Goal: Book appointment/travel/reservation

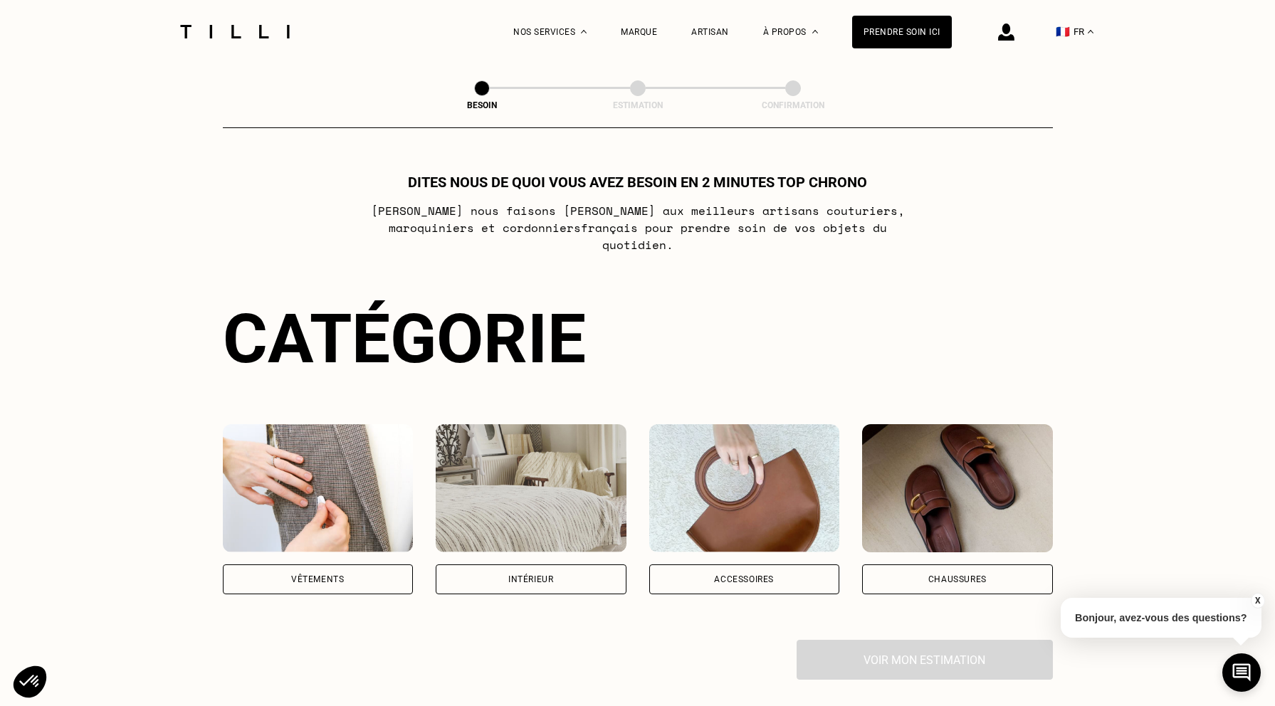
click at [546, 575] on div "Intérieur" at bounding box center [530, 579] width 45 height 9
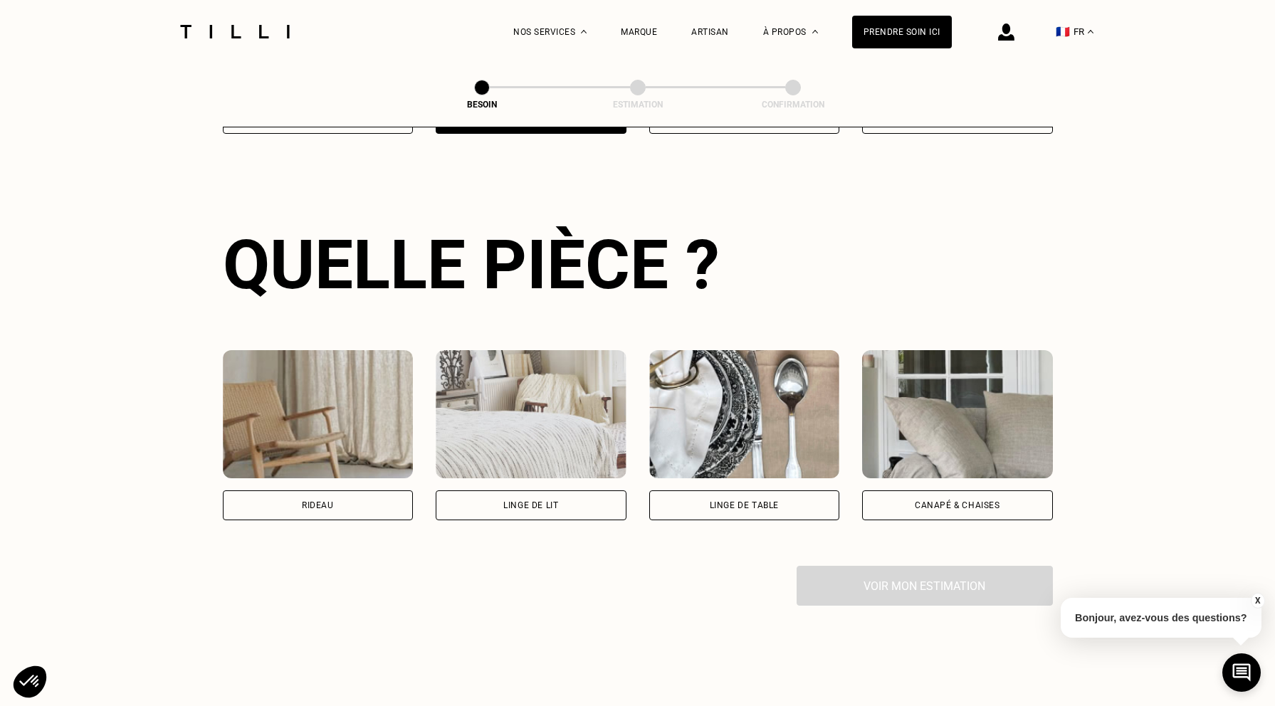
scroll to position [463, 0]
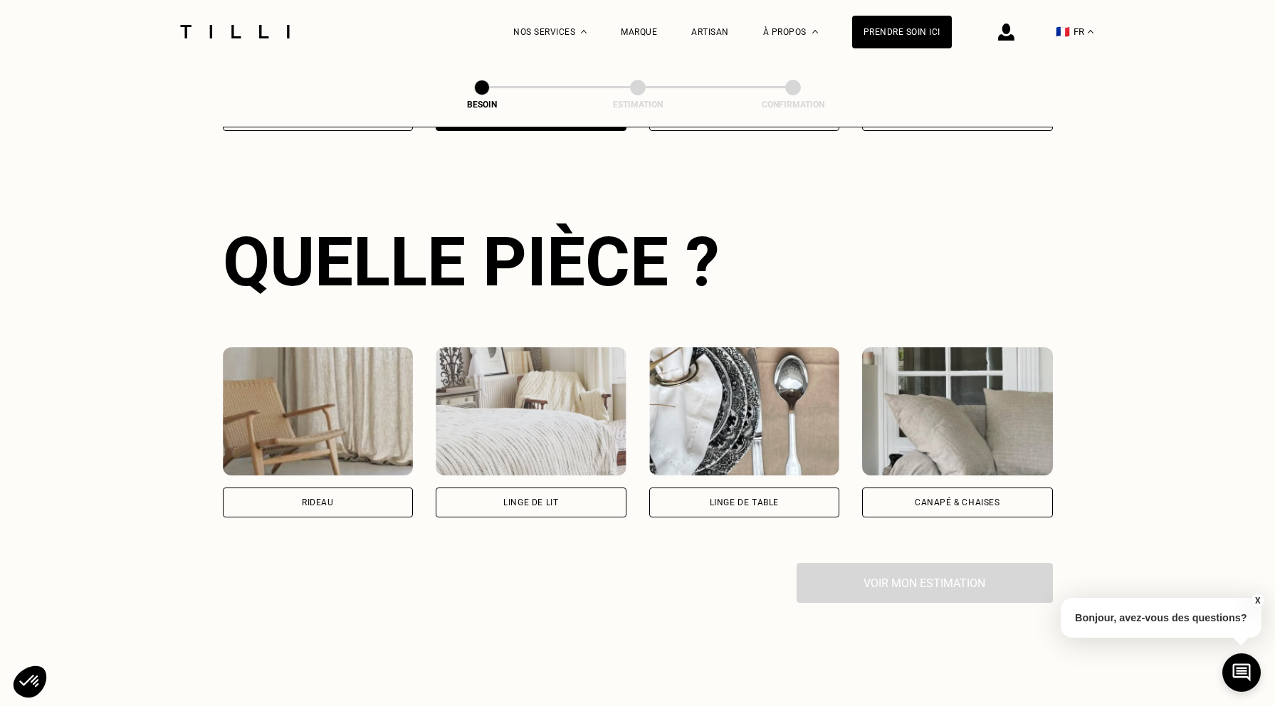
click at [352, 488] on div "Rideau" at bounding box center [318, 503] width 191 height 30
select select "FR"
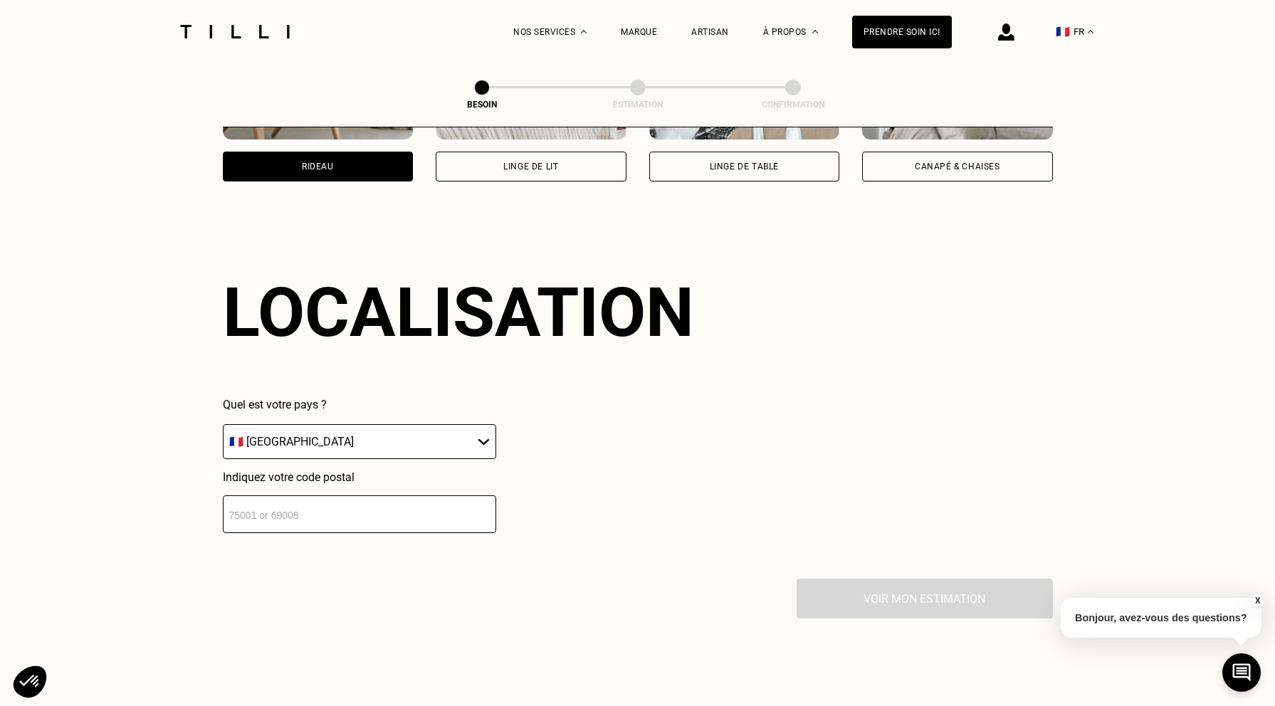
scroll to position [850, 0]
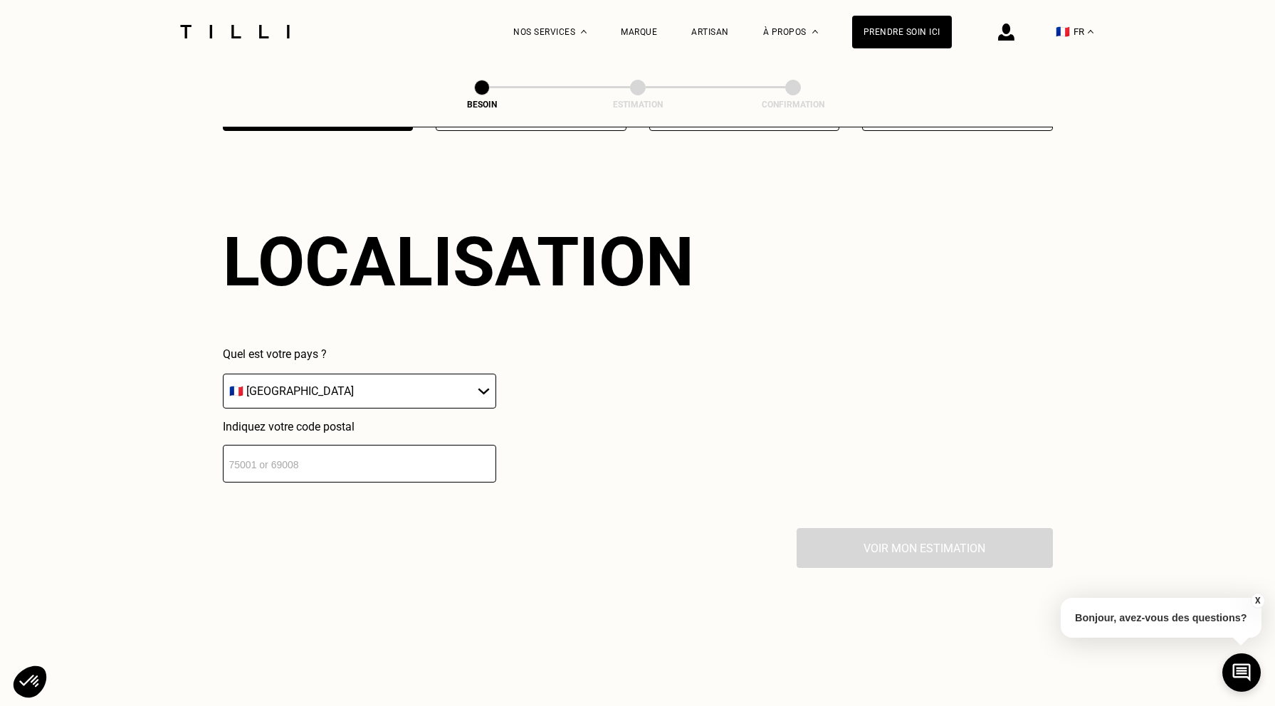
click at [402, 455] on input "number" at bounding box center [359, 464] width 273 height 38
click at [456, 458] on input "number" at bounding box center [359, 464] width 273 height 38
type input "69007"
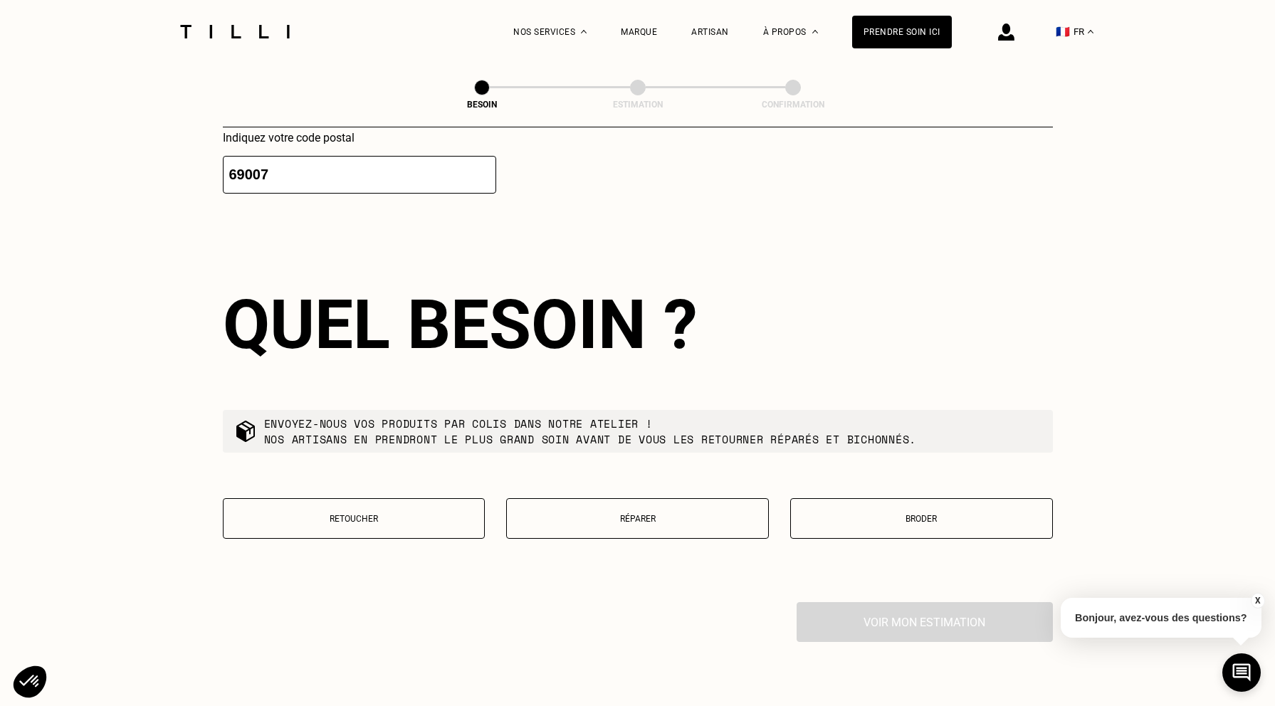
scroll to position [1206, 0]
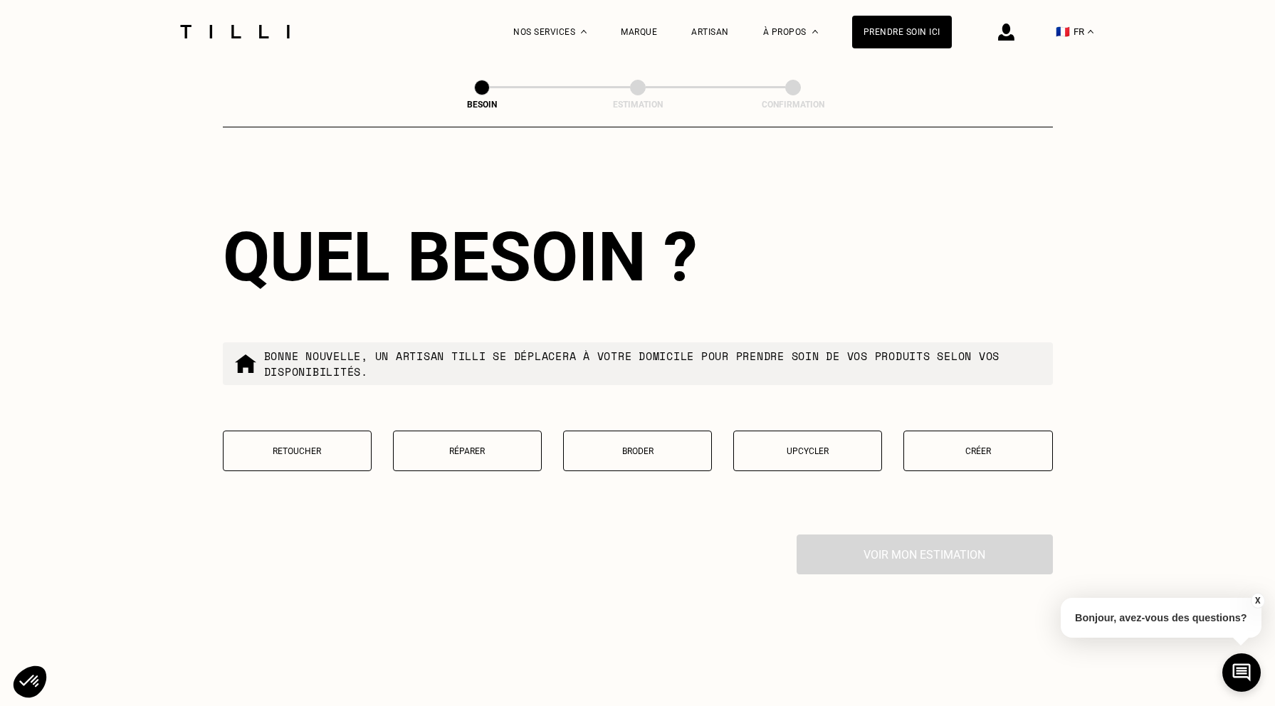
click at [297, 444] on button "Retoucher" at bounding box center [297, 451] width 149 height 41
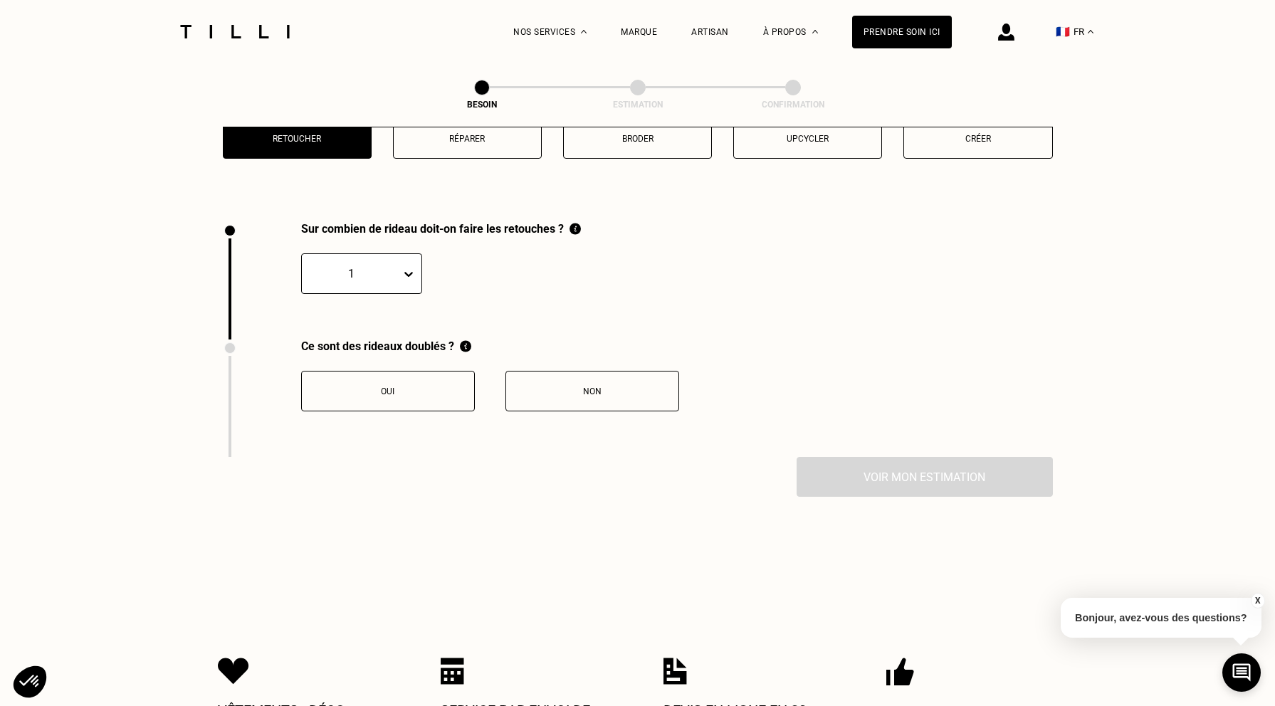
scroll to position [1569, 0]
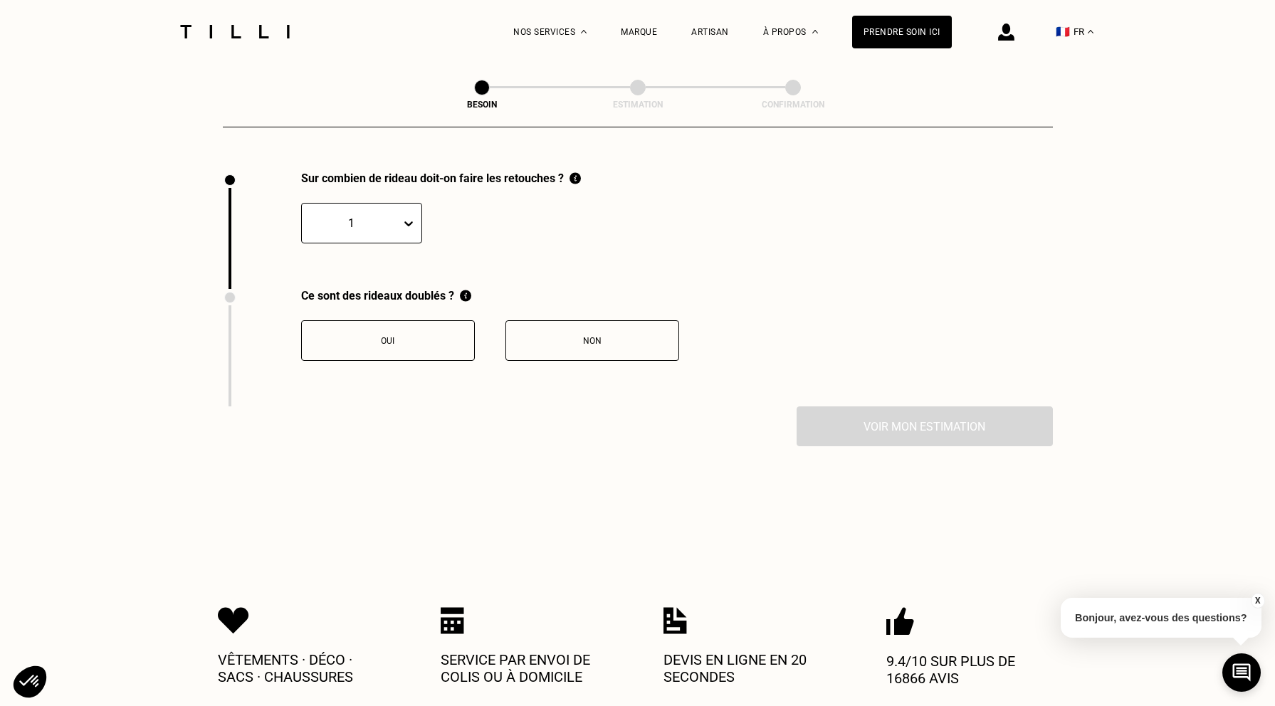
click at [408, 216] on icon at bounding box center [408, 223] width 14 height 14
click at [319, 331] on div "4" at bounding box center [361, 344] width 121 height 26
click at [558, 336] on div "Non" at bounding box center [592, 341] width 158 height 10
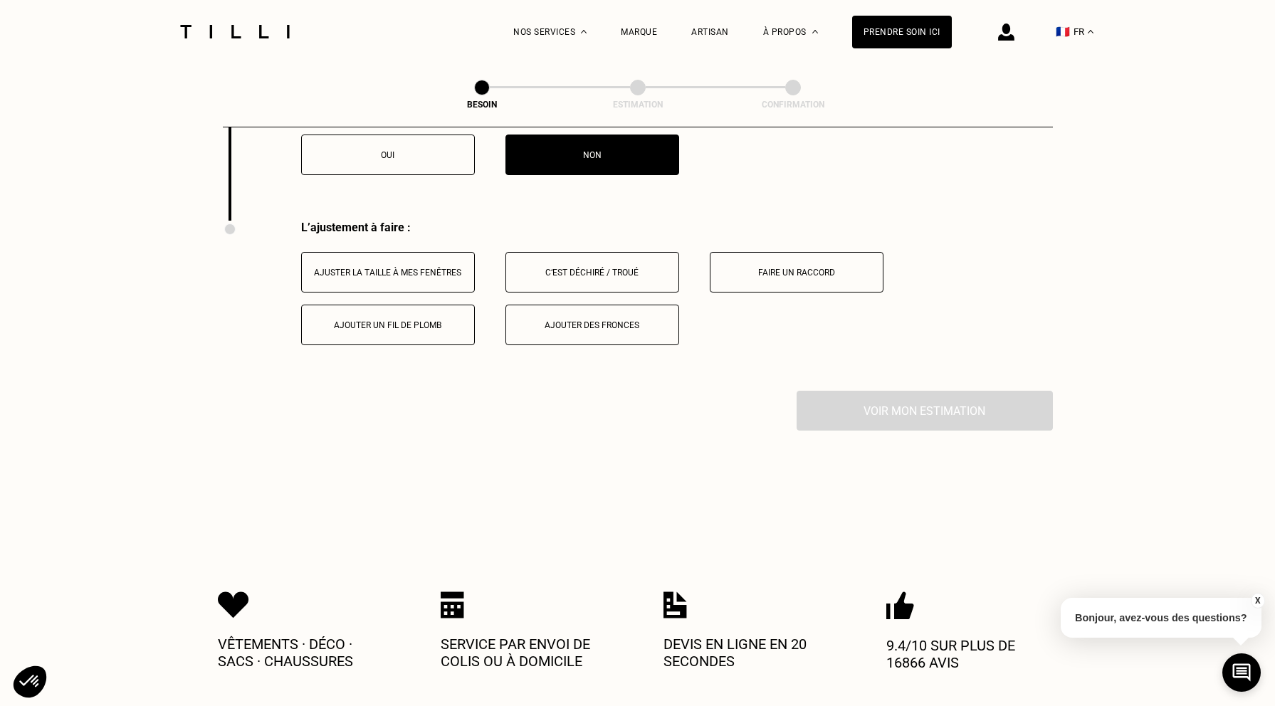
scroll to position [1804, 0]
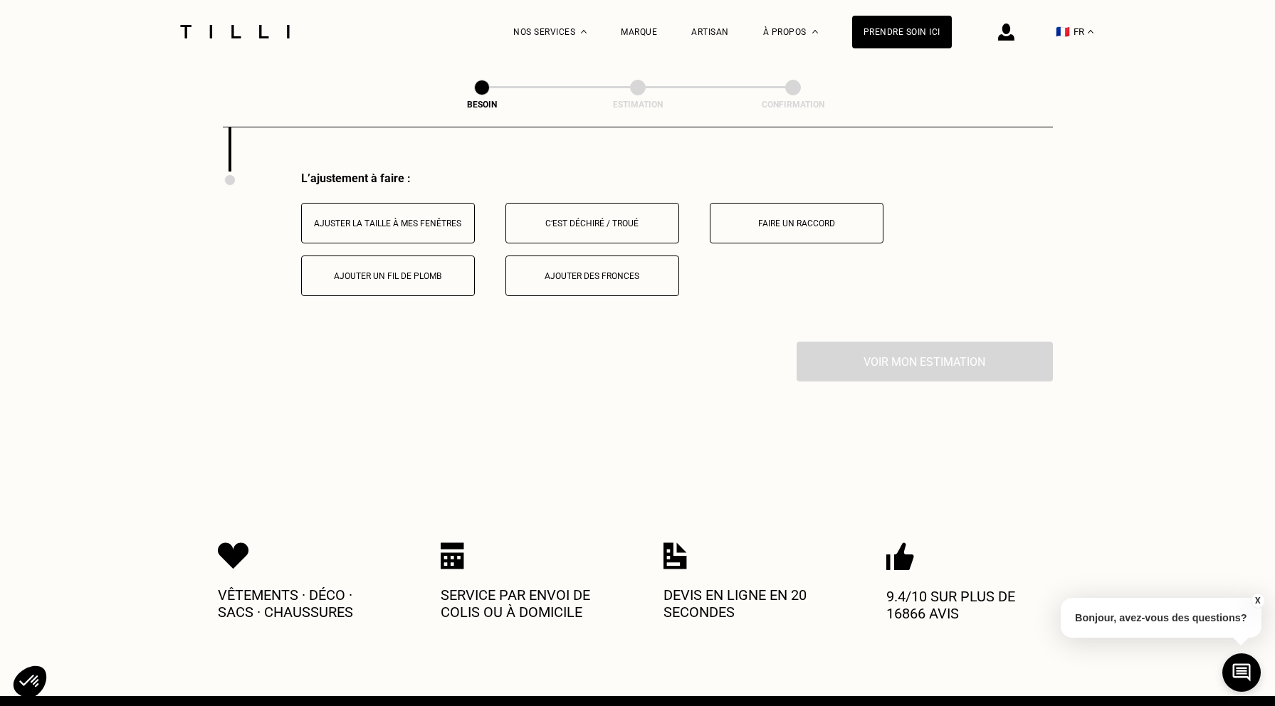
click at [377, 219] on div "Ajuster la taille à mes fenêtres" at bounding box center [388, 224] width 158 height 10
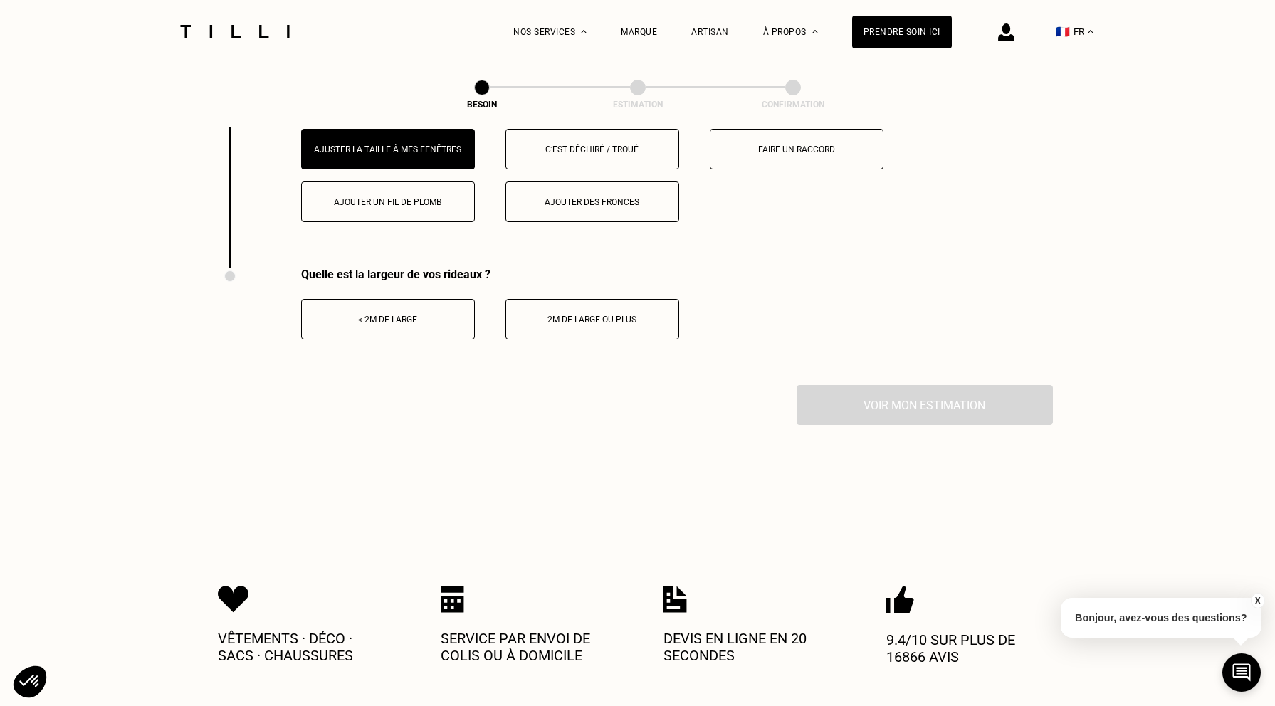
scroll to position [1879, 0]
click at [402, 313] on button "< 2m de large" at bounding box center [388, 318] width 174 height 41
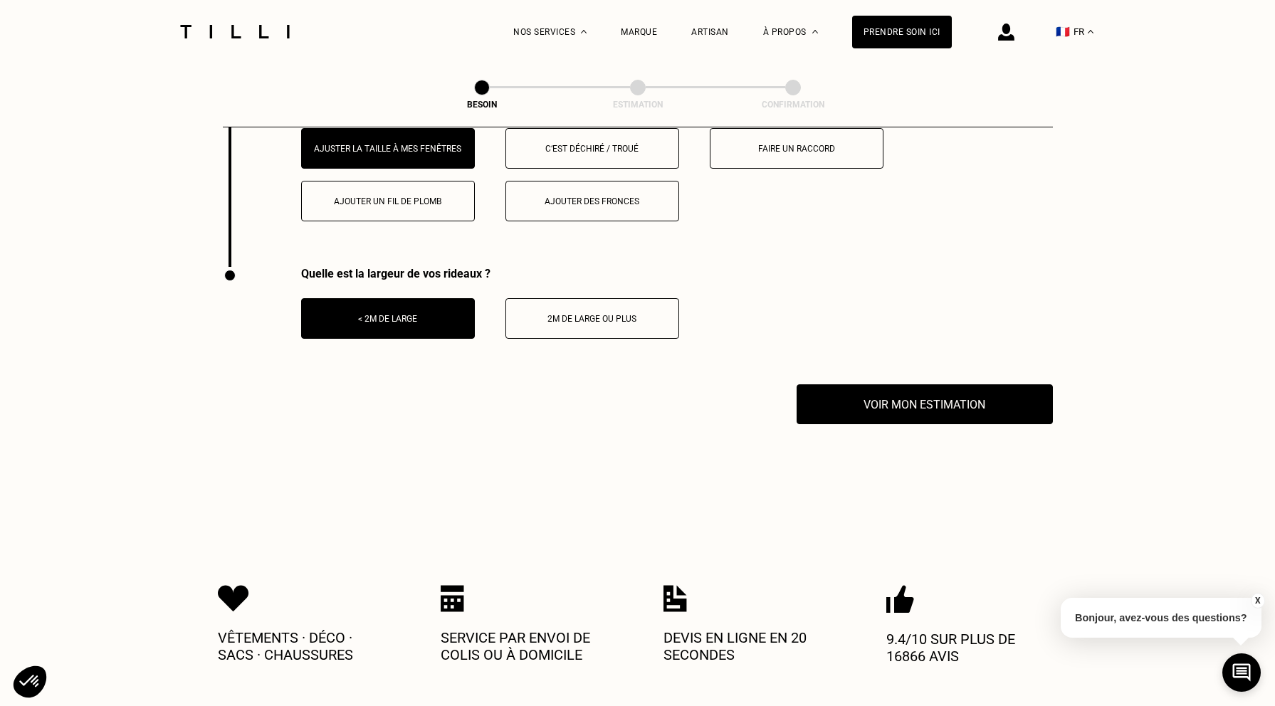
click at [584, 314] on div "2m de large ou plus" at bounding box center [592, 319] width 158 height 10
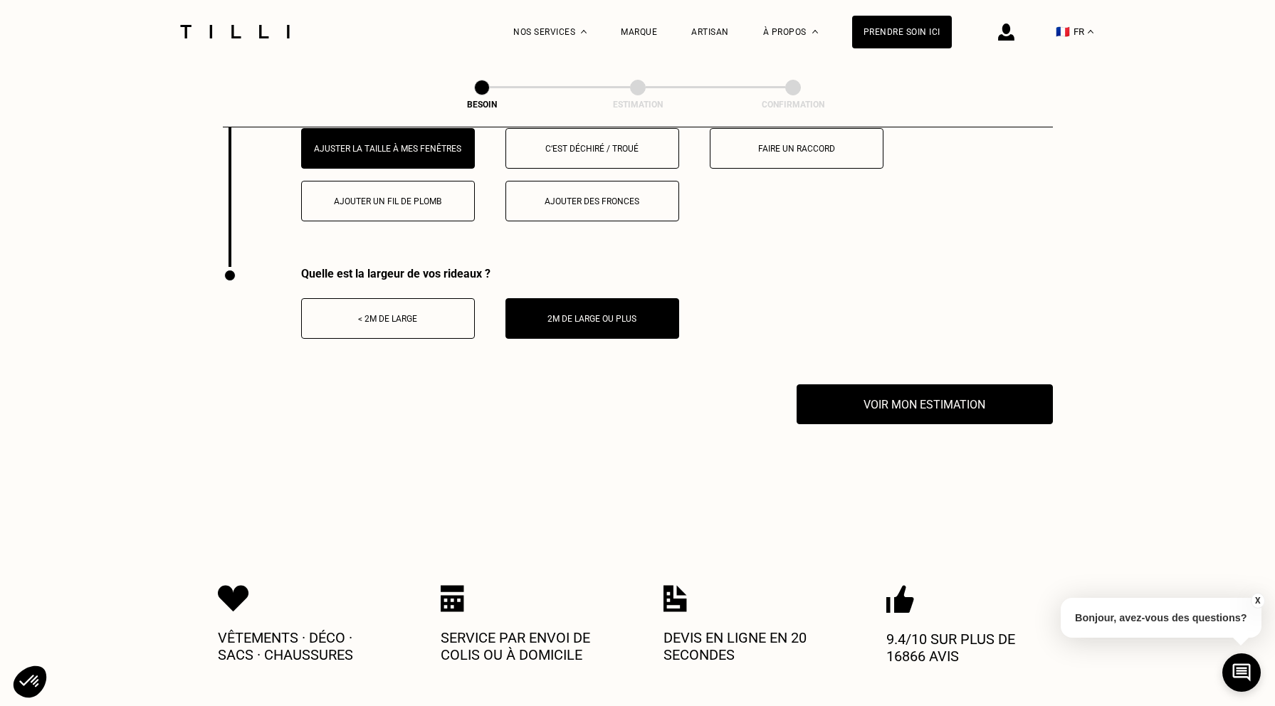
click at [440, 314] on div "< 2m de large" at bounding box center [388, 319] width 158 height 10
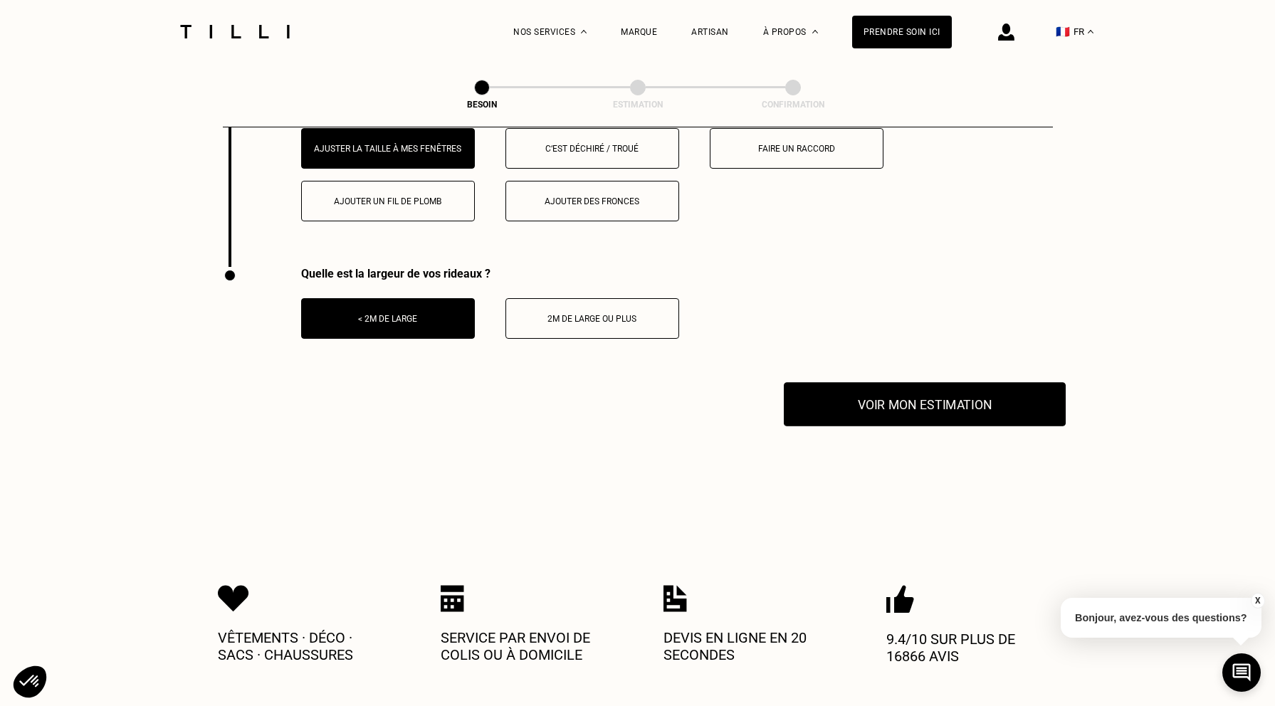
click at [873, 387] on button "Voir mon estimation" at bounding box center [925, 404] width 282 height 44
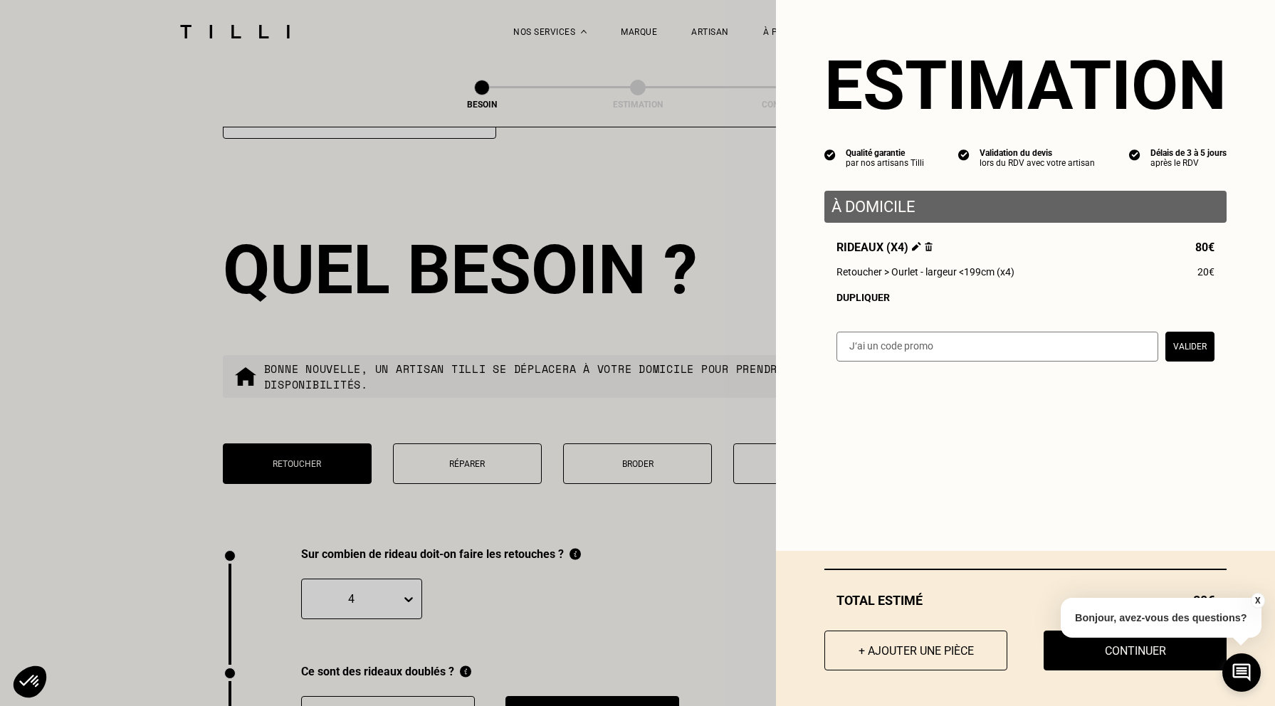
scroll to position [1196, 0]
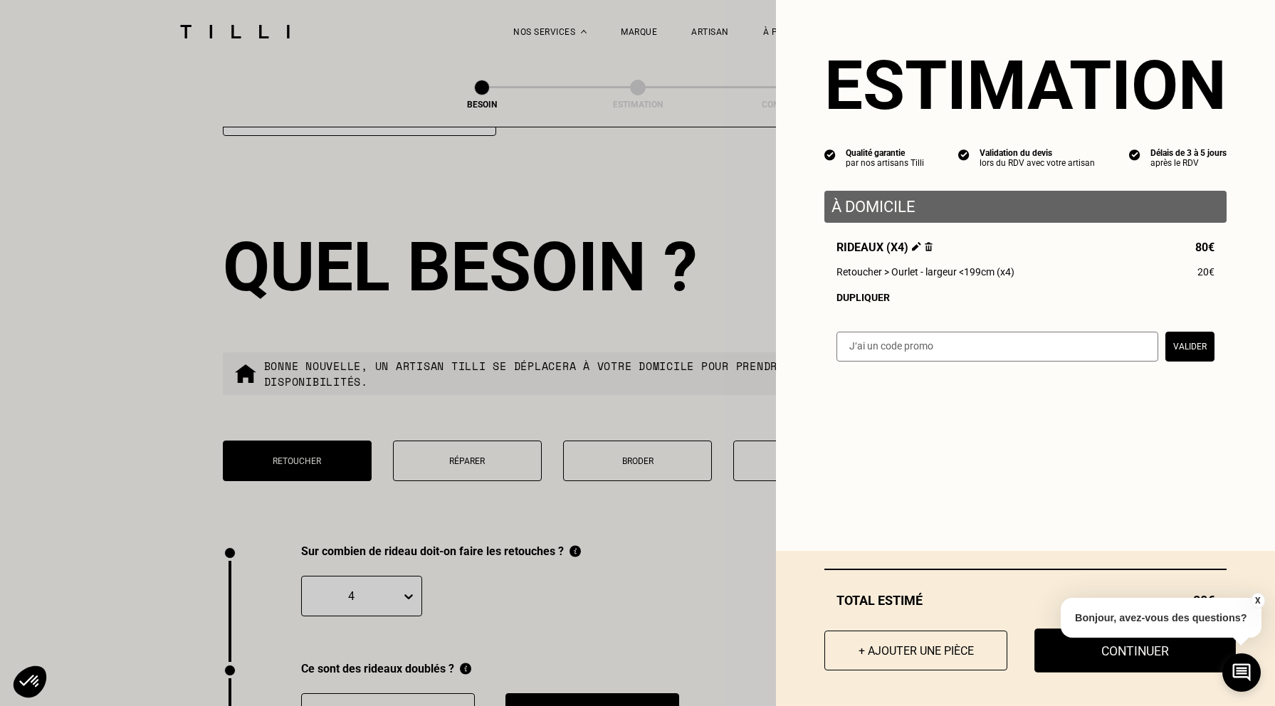
click at [1124, 659] on button "Continuer" at bounding box center [1134, 650] width 201 height 44
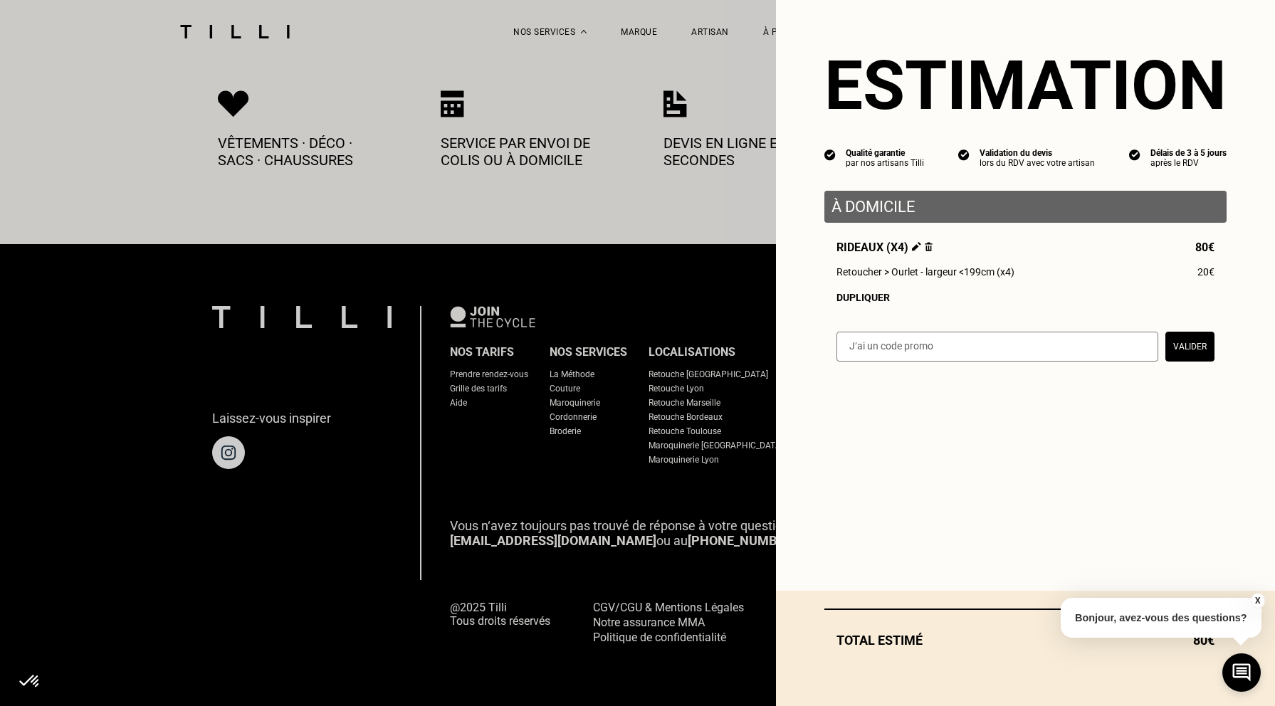
select select "FR"
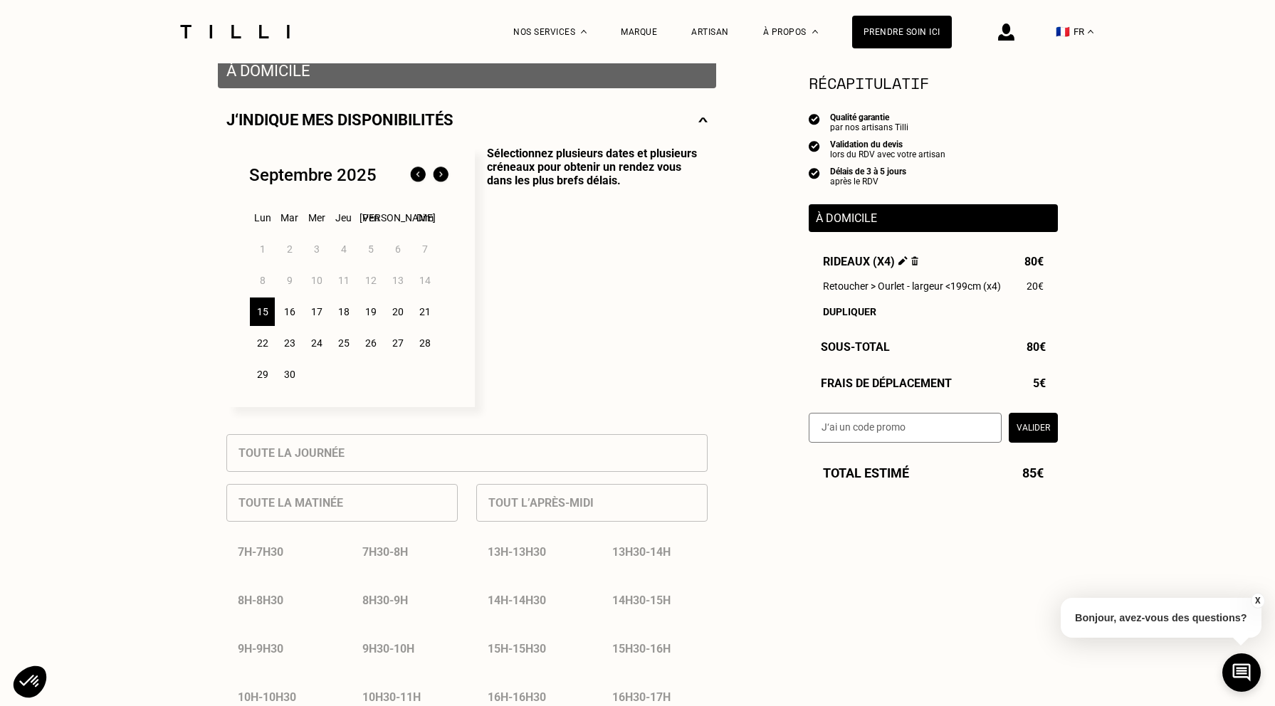
scroll to position [287, 0]
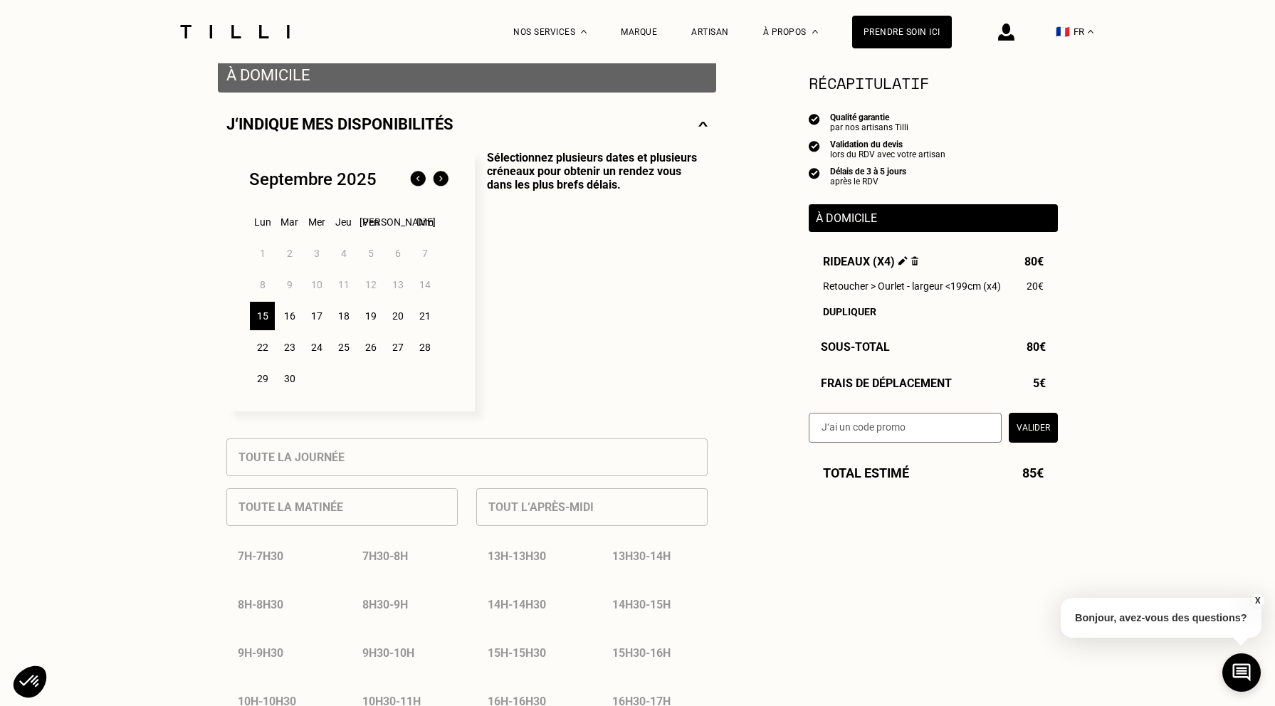
click at [320, 315] on div "17" at bounding box center [316, 316] width 25 height 28
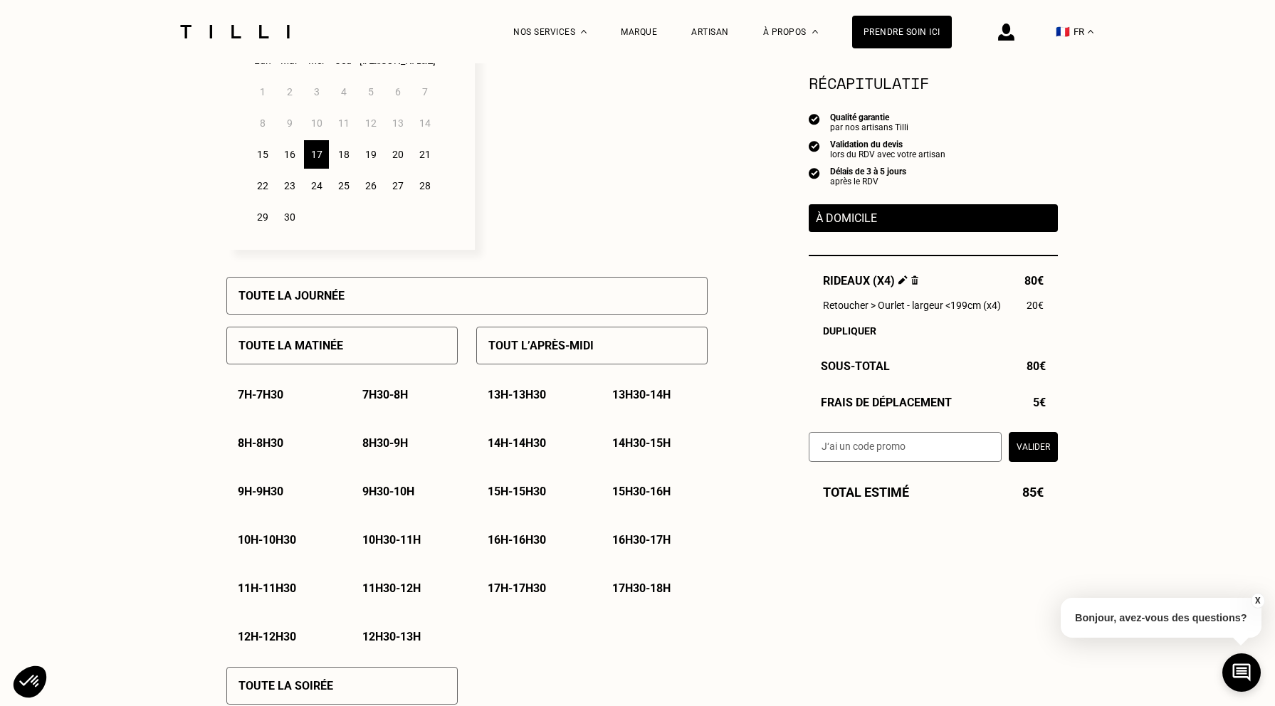
scroll to position [466, 0]
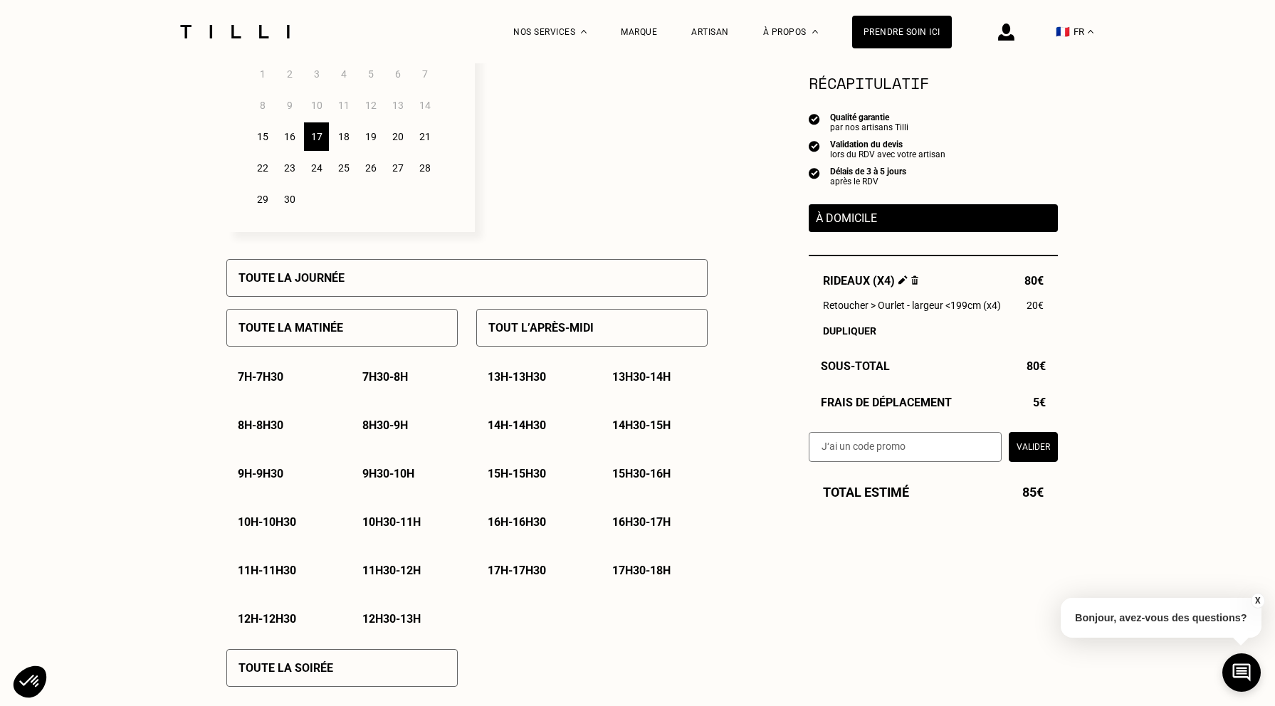
click at [636, 472] on p "15h30 - 16h" at bounding box center [641, 474] width 58 height 14
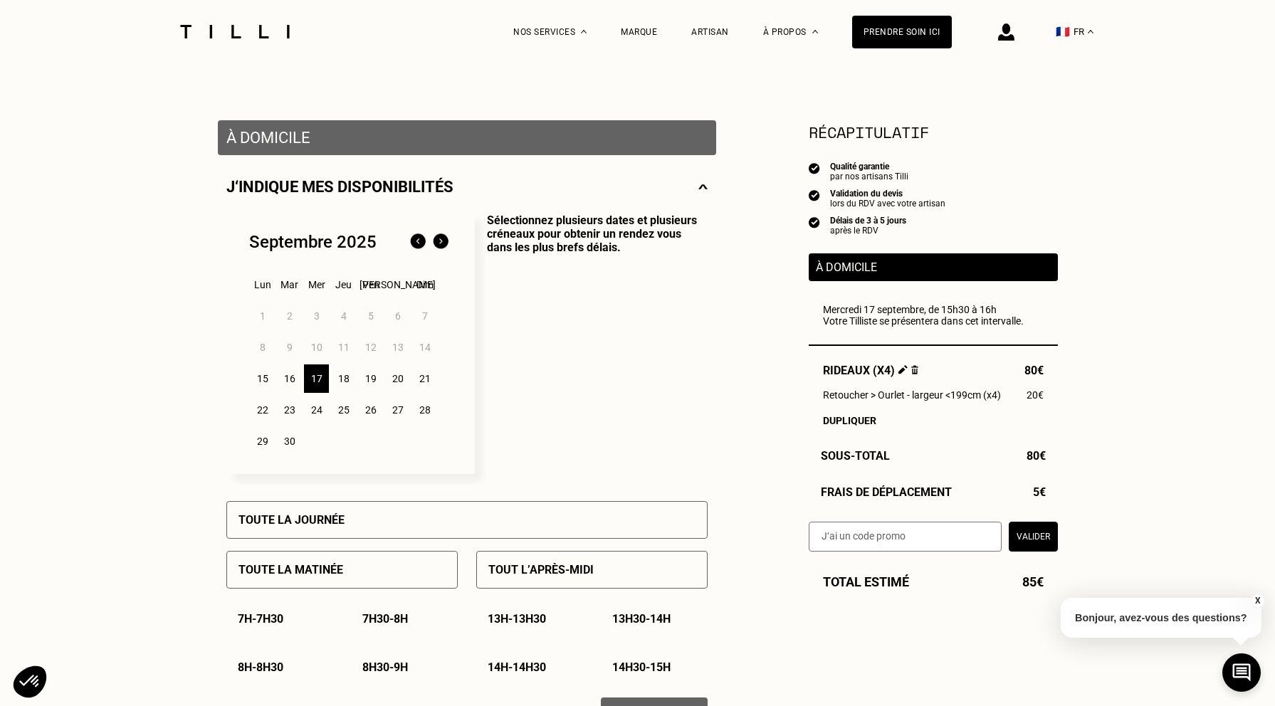
scroll to position [206, 0]
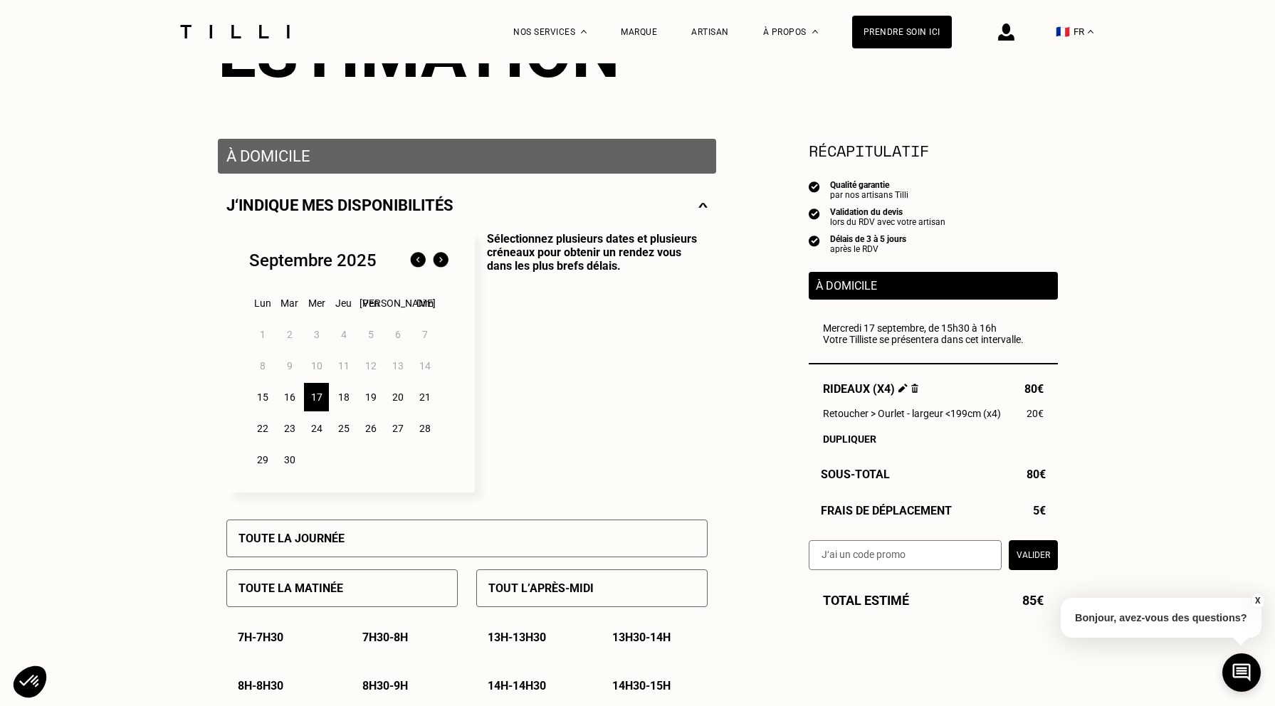
click at [371, 396] on div "19" at bounding box center [370, 397] width 25 height 28
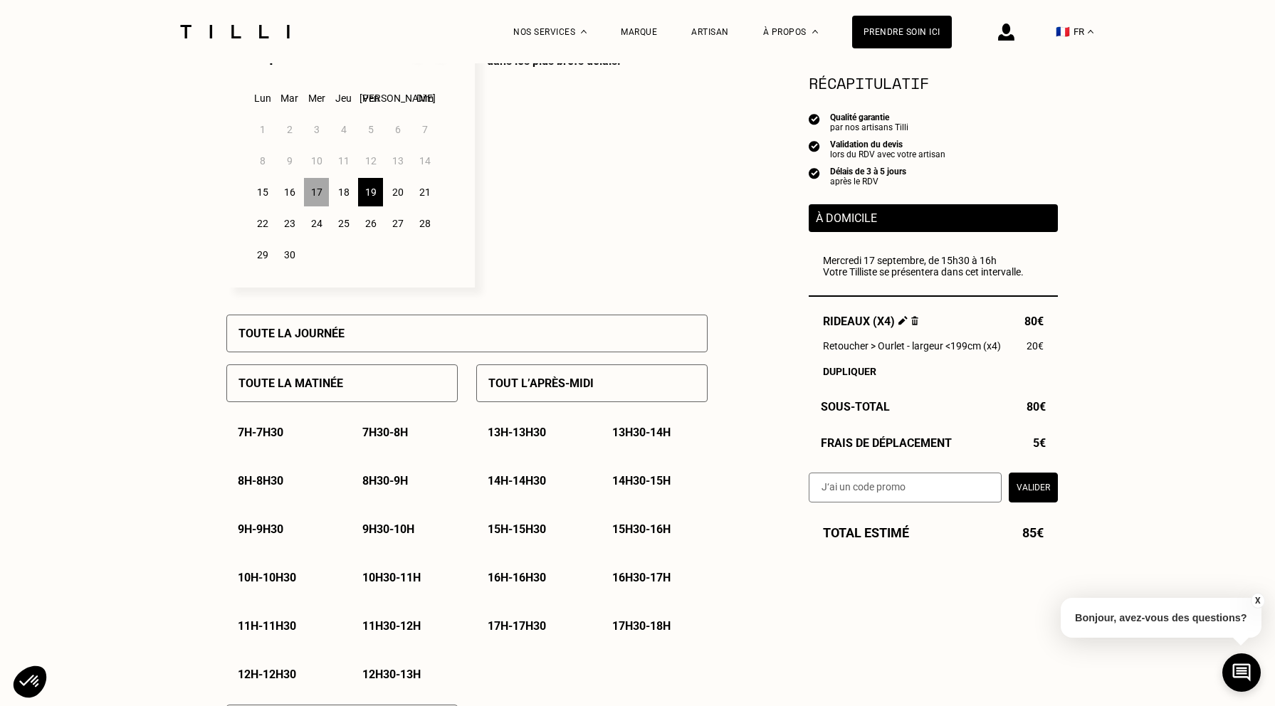
scroll to position [413, 0]
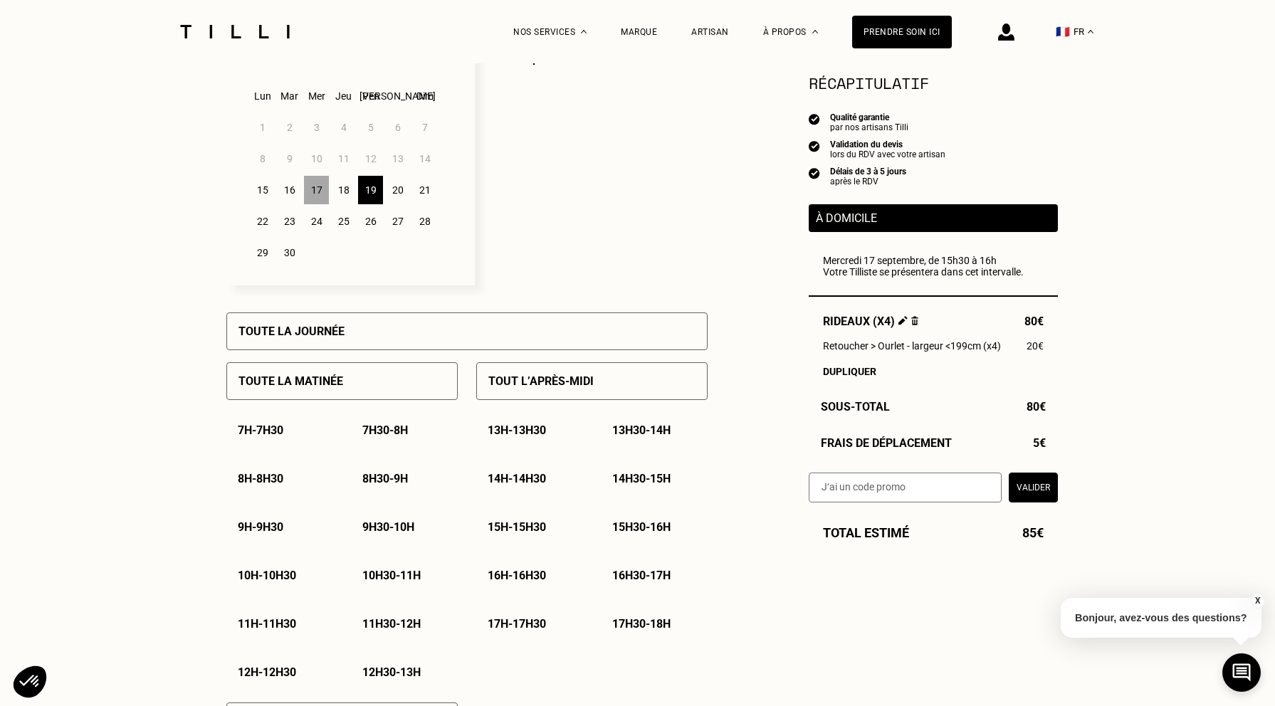
click at [633, 530] on p "15h30 - 16h" at bounding box center [641, 527] width 58 height 14
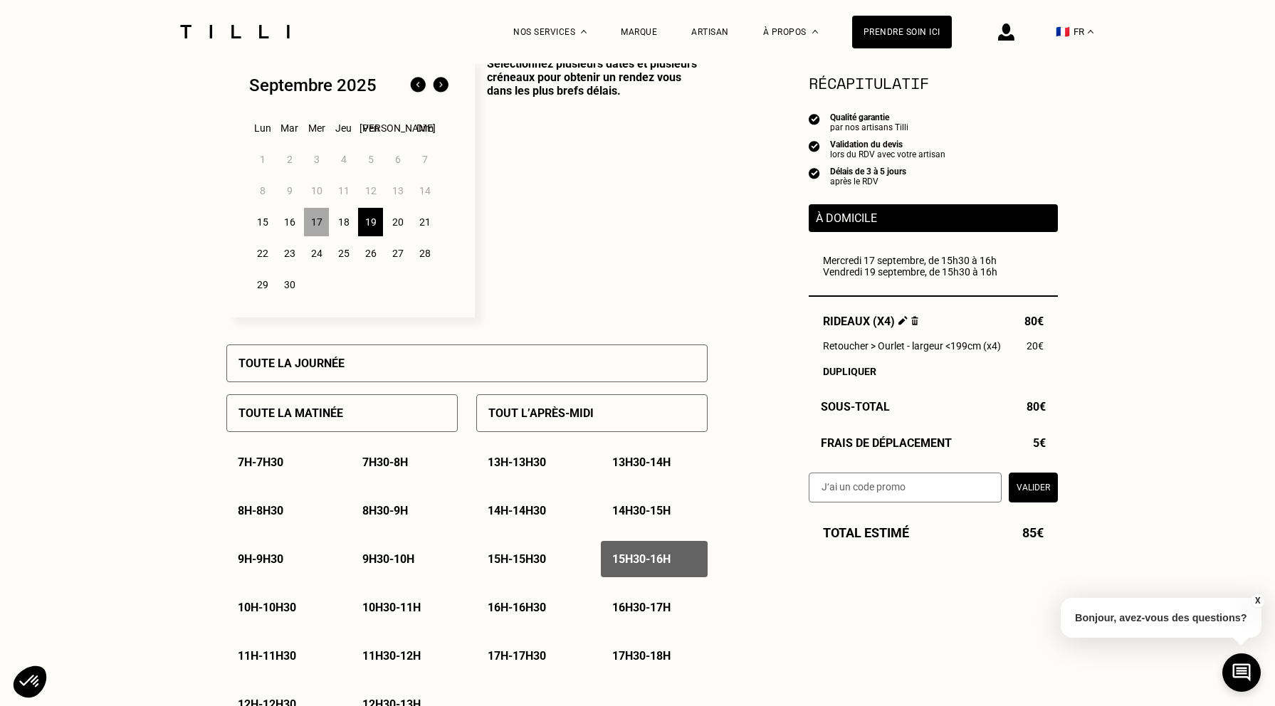
scroll to position [377, 0]
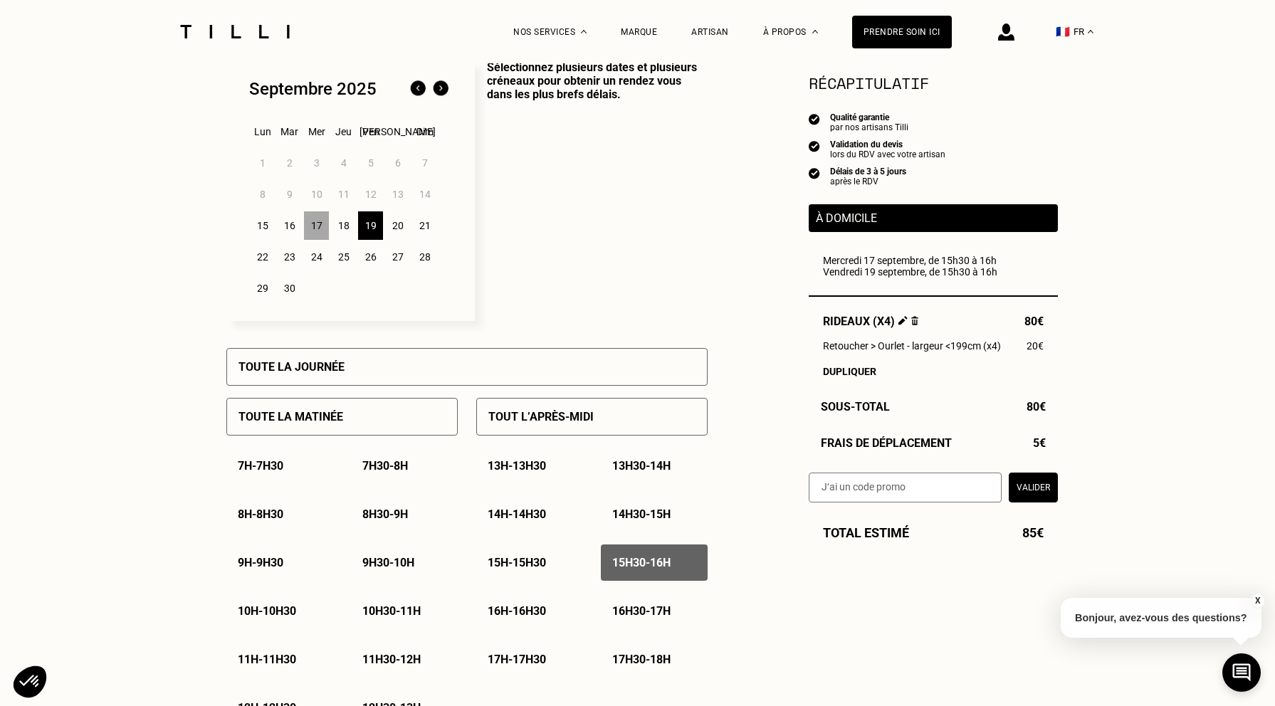
click at [263, 257] on div "22" at bounding box center [262, 257] width 25 height 28
click at [641, 564] on p "15h30 - 16h" at bounding box center [641, 563] width 58 height 14
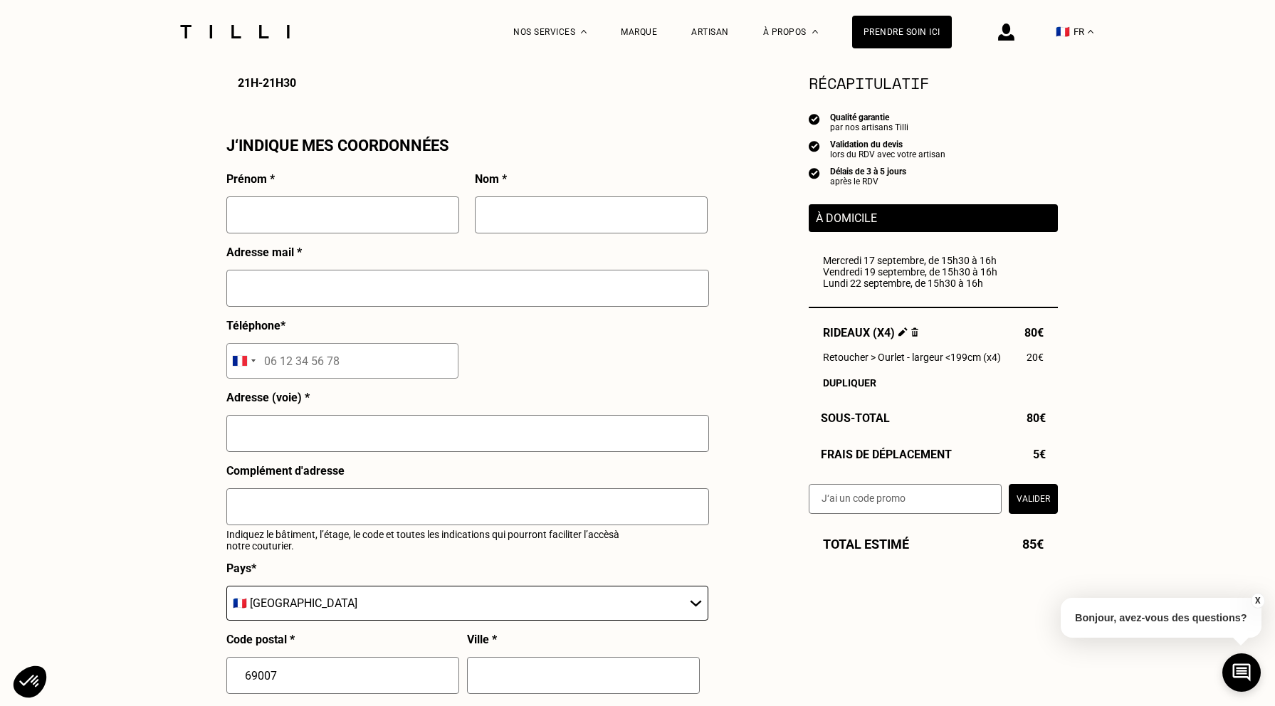
scroll to position [1248, 0]
click at [435, 215] on input "text" at bounding box center [342, 212] width 233 height 37
type input "[PERSON_NAME]"
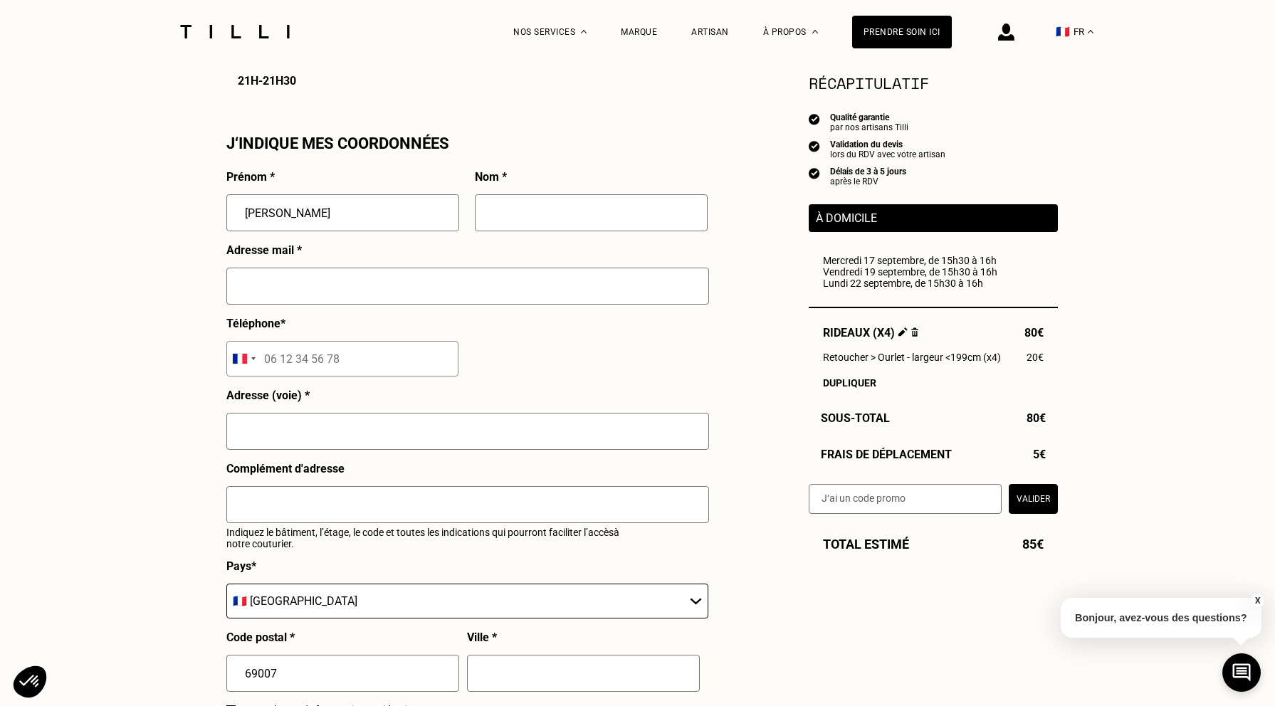
type input "Lenti"
type input "[PERSON_NAME][EMAIL_ADDRESS][PERSON_NAME][DOMAIN_NAME]"
drag, startPoint x: 264, startPoint y: 354, endPoint x: 380, endPoint y: 361, distance: 116.2
click at [380, 361] on input "tel" at bounding box center [342, 359] width 232 height 36
type input "07 67 19 99 32"
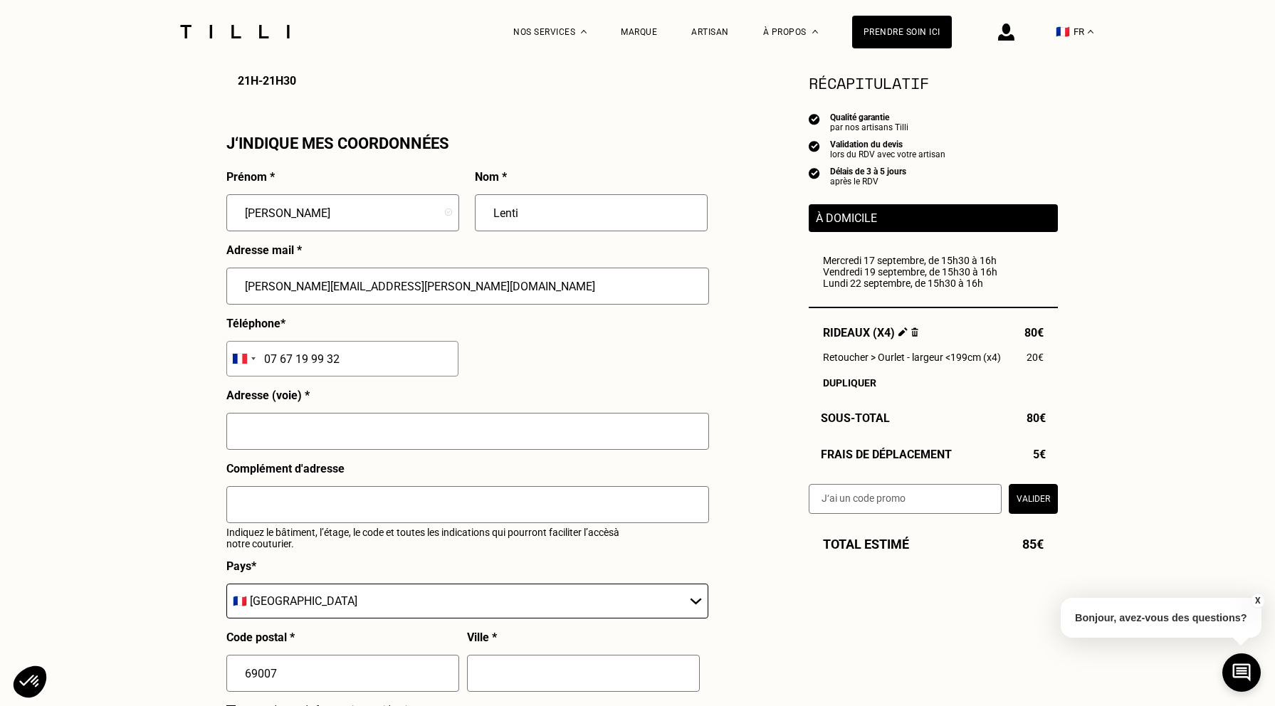
click at [686, 426] on input "text" at bounding box center [467, 431] width 483 height 37
click at [678, 436] on input "text" at bounding box center [467, 431] width 483 height 37
click at [522, 421] on input "text" at bounding box center [467, 431] width 483 height 37
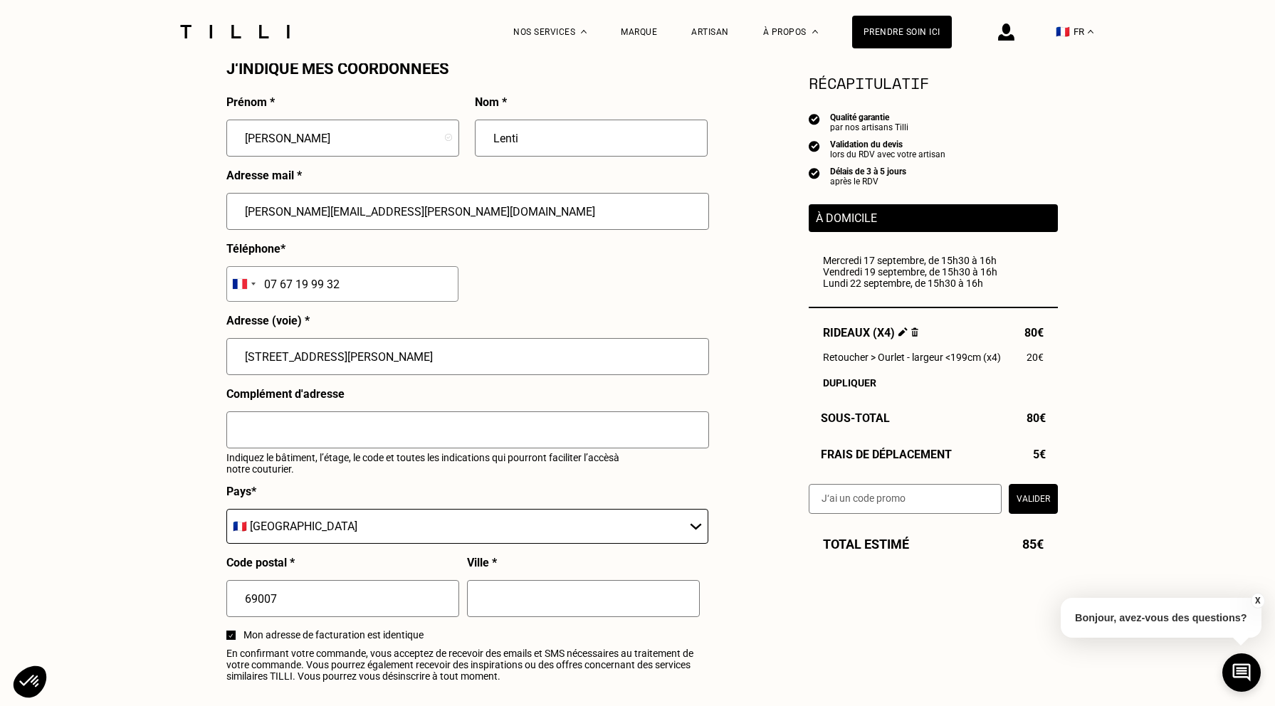
scroll to position [1326, 0]
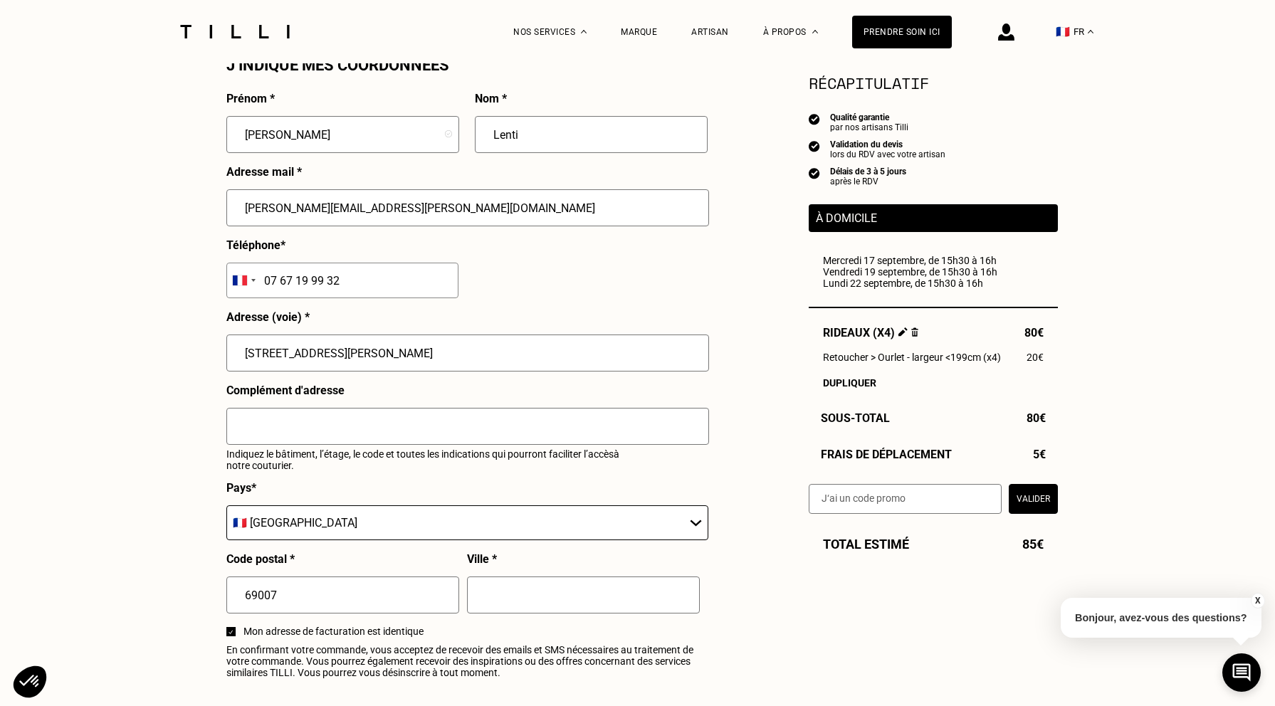
type input "[STREET_ADDRESS][PERSON_NAME]"
click at [678, 594] on input "text" at bounding box center [583, 595] width 233 height 37
type input "[GEOGRAPHIC_DATA]"
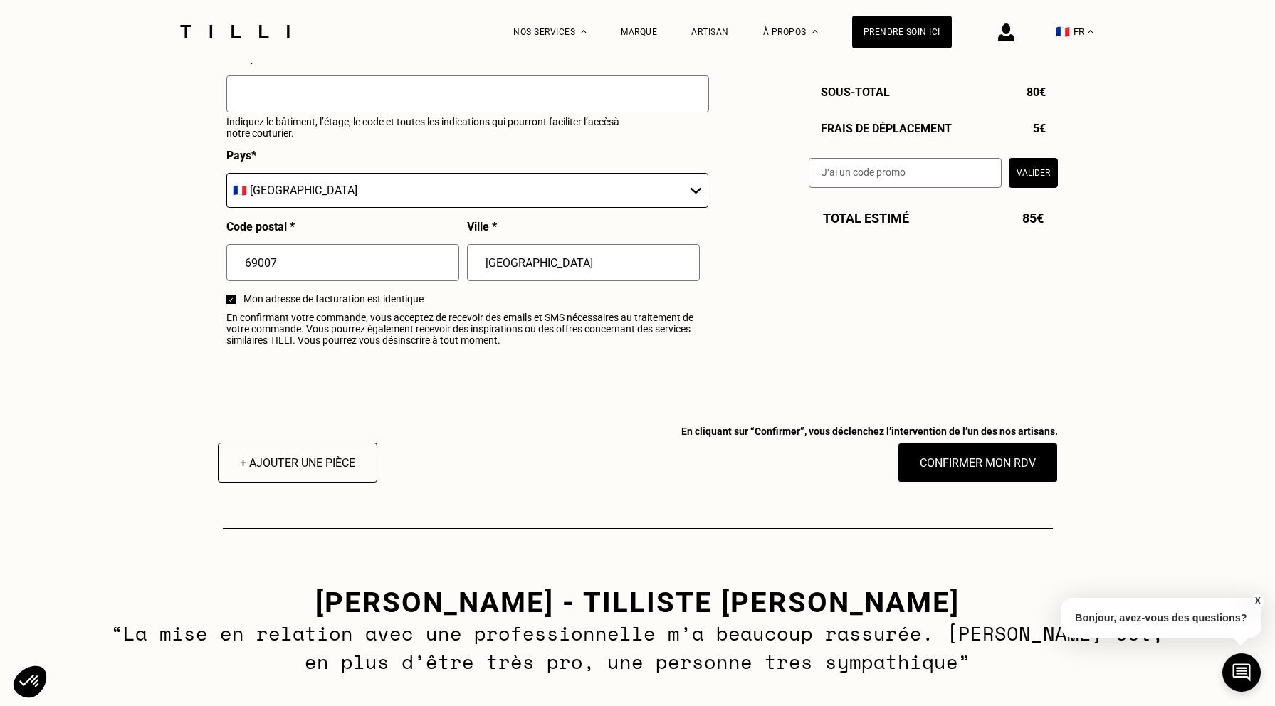
scroll to position [1660, 0]
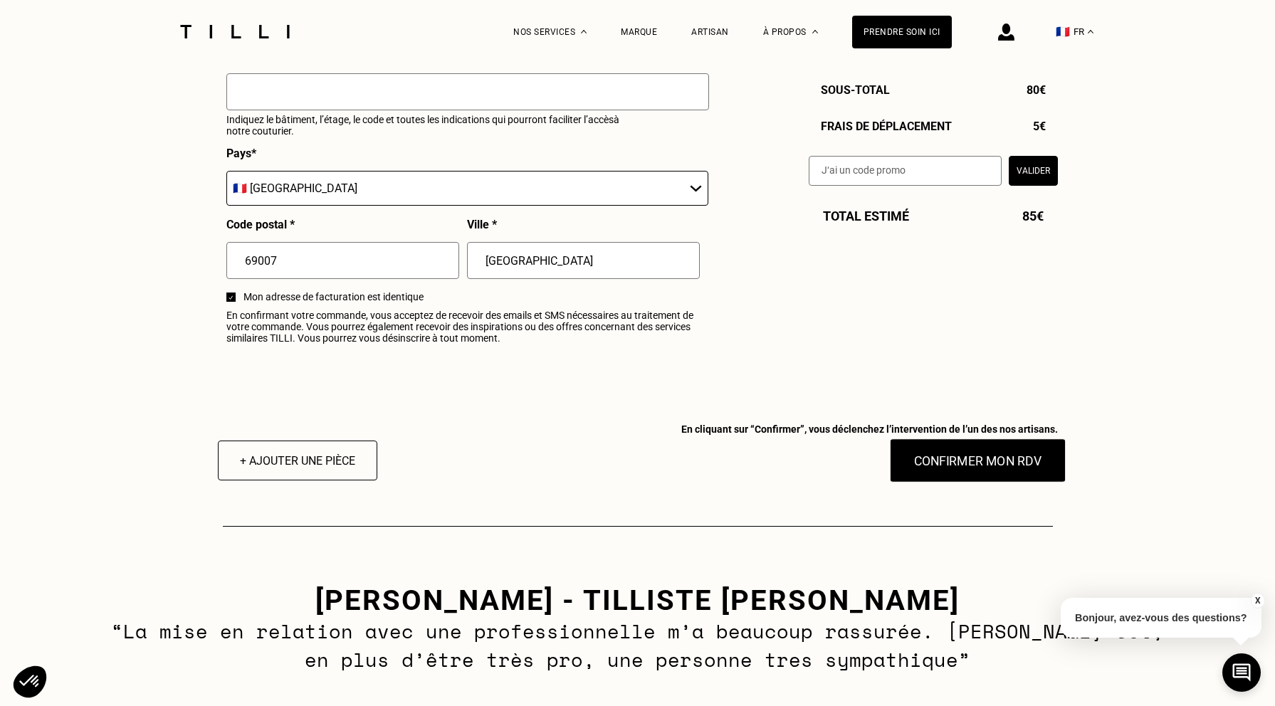
click at [975, 465] on button "Confirmer mon RDV" at bounding box center [977, 460] width 177 height 44
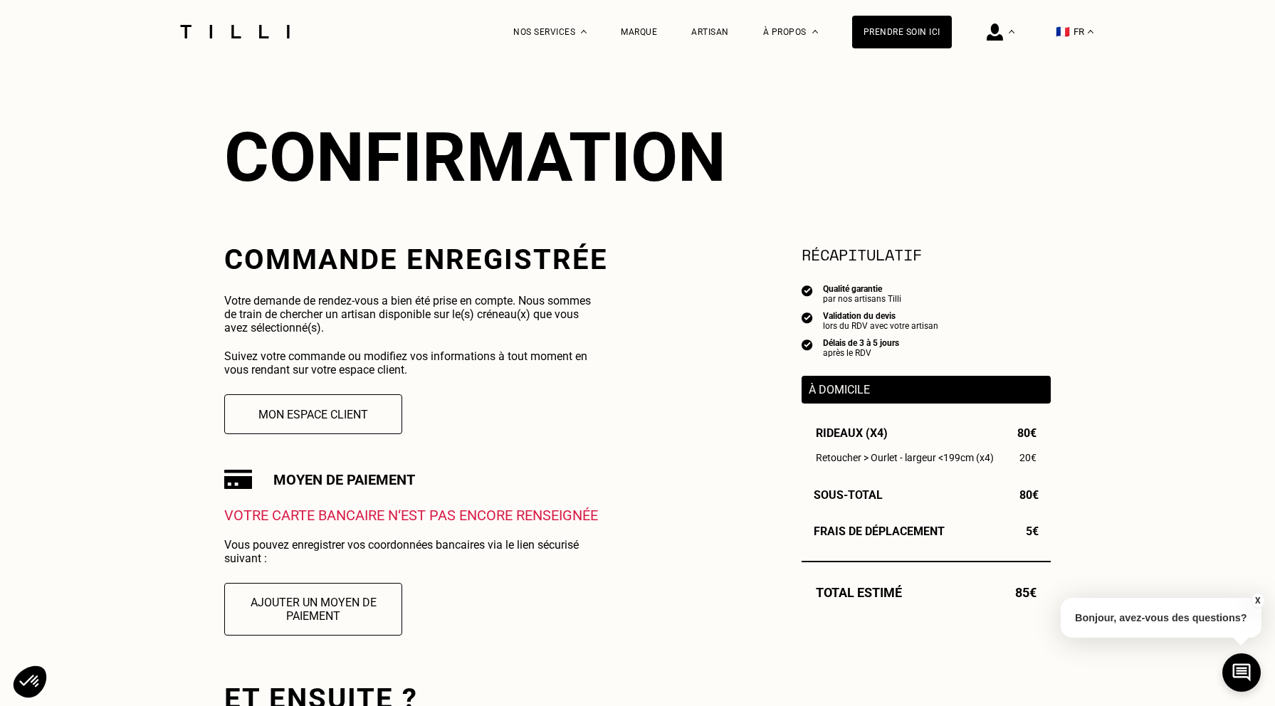
scroll to position [99, 0]
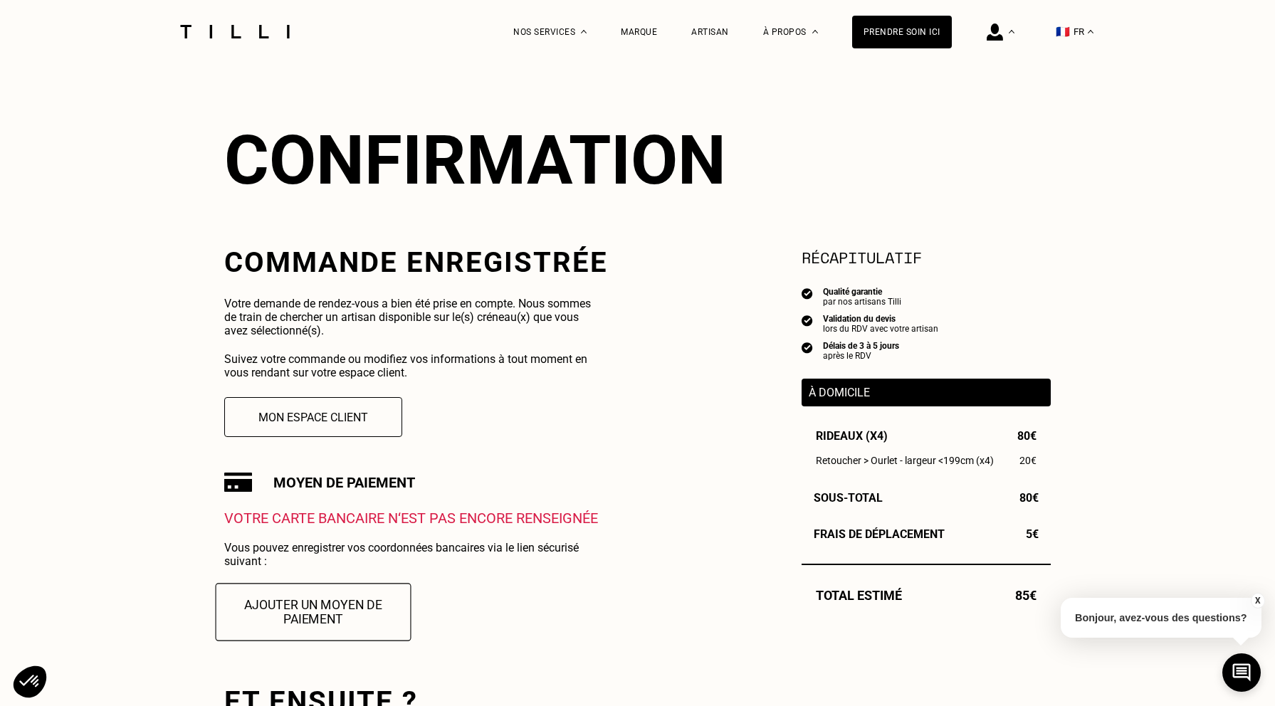
click at [347, 608] on button "Ajouter un moyen de paiement" at bounding box center [314, 612] width 196 height 58
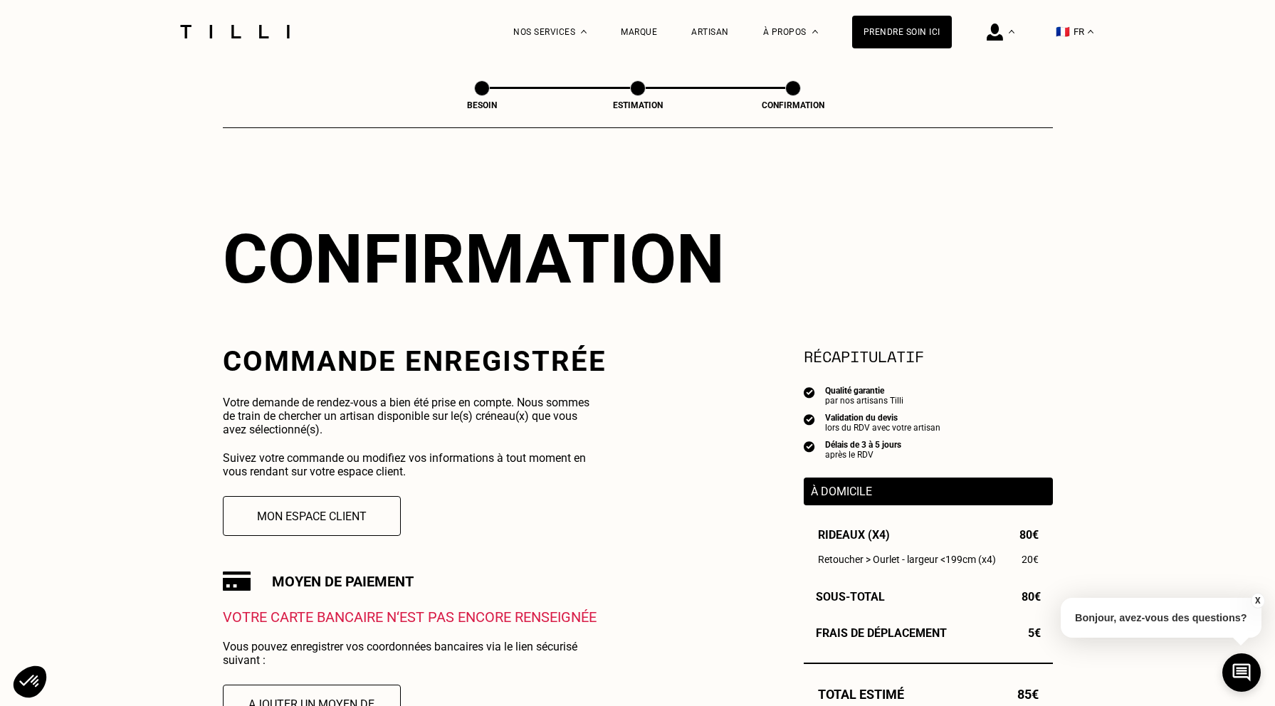
scroll to position [0, 0]
click at [330, 515] on button "Mon espace client" at bounding box center [312, 516] width 196 height 44
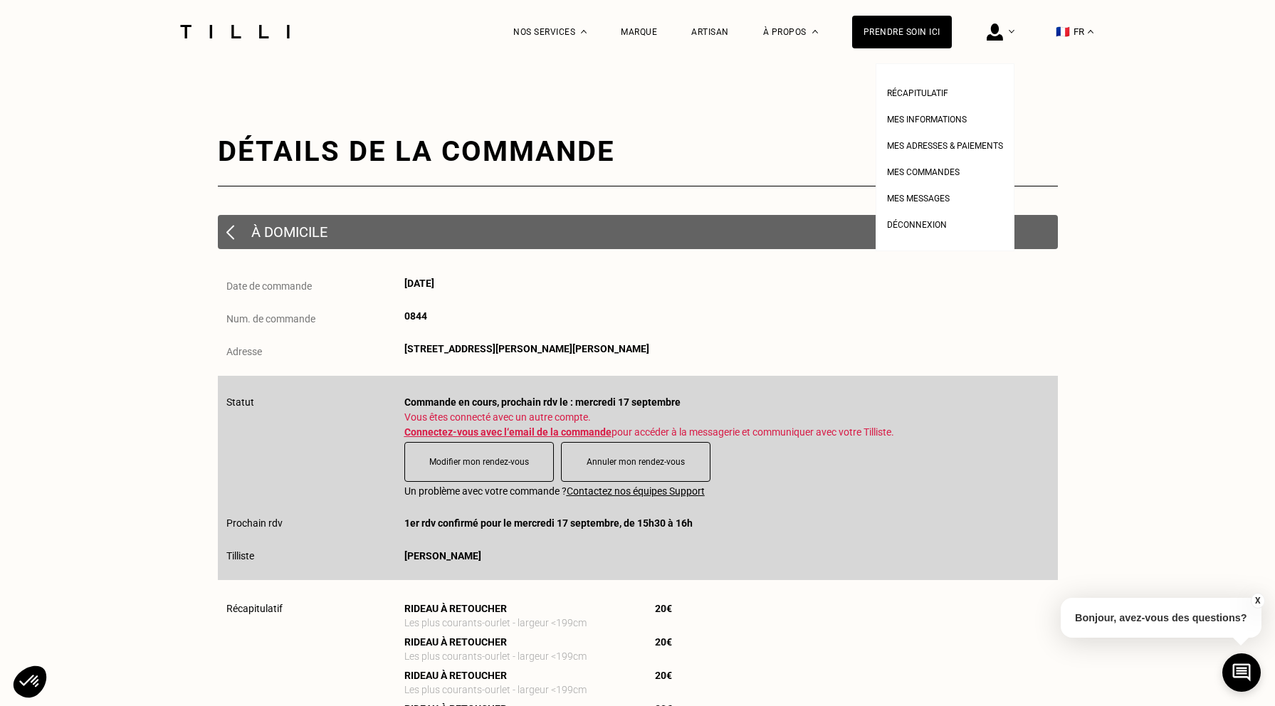
click at [996, 36] on img at bounding box center [994, 31] width 16 height 17
click at [897, 92] on span "Récapitulatif" at bounding box center [917, 93] width 61 height 10
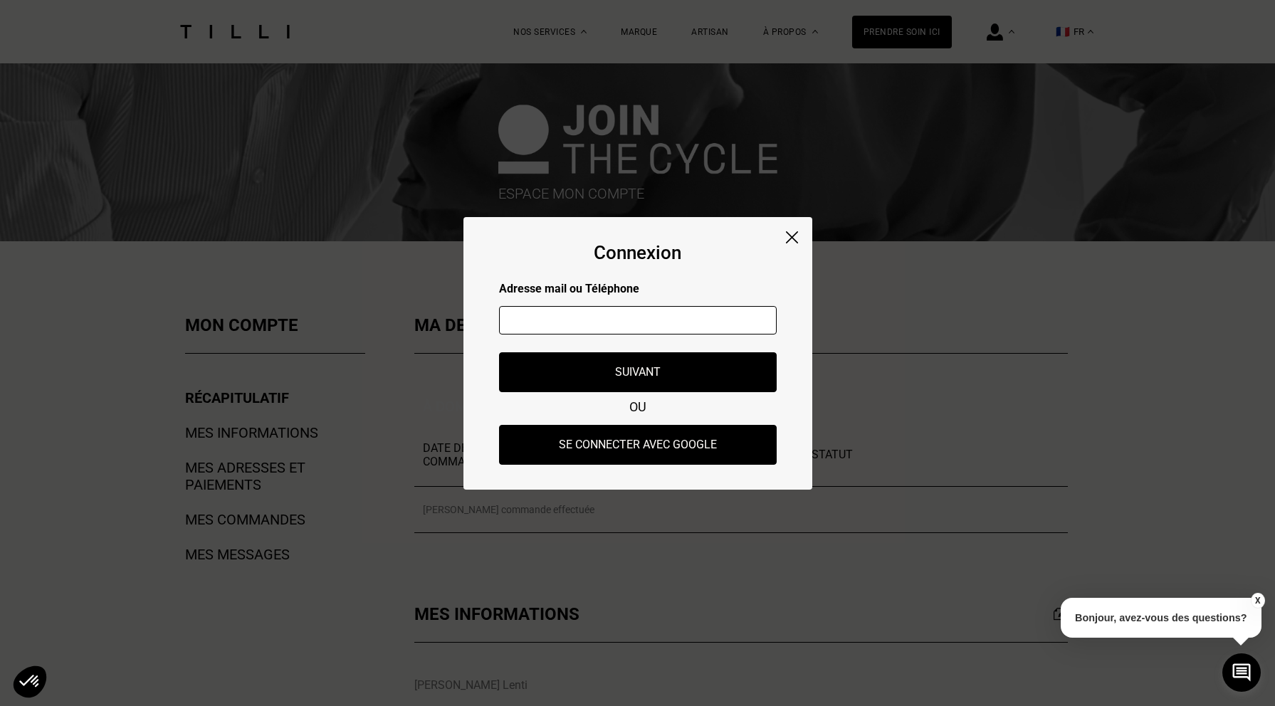
click at [794, 234] on img at bounding box center [792, 237] width 12 height 12
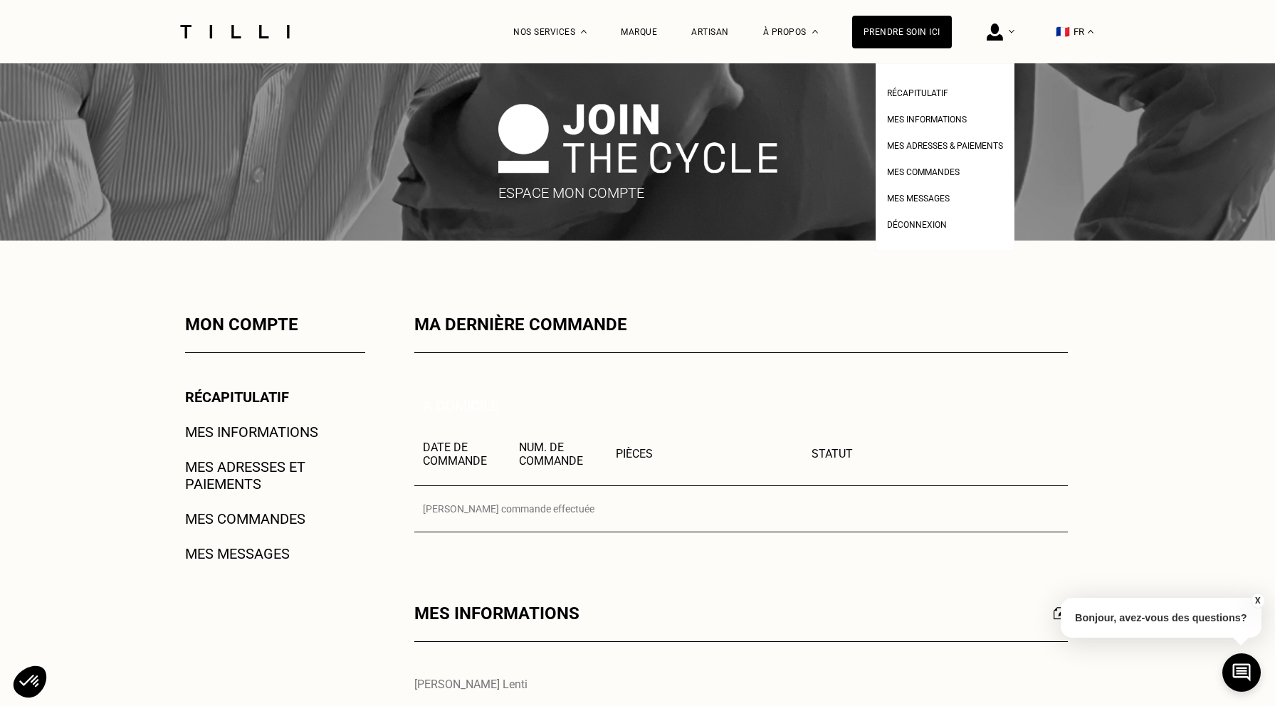
scroll to position [0, 1]
click at [1012, 27] on div at bounding box center [1000, 31] width 28 height 63
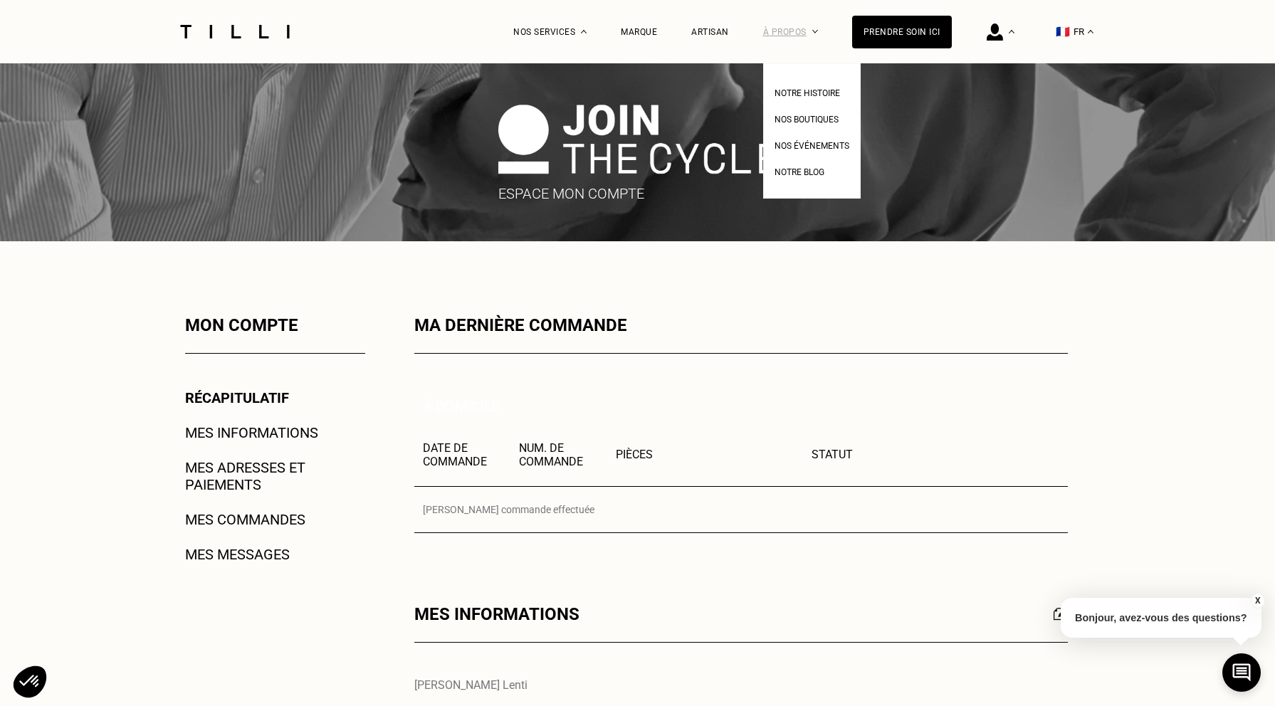
scroll to position [0, 0]
click at [800, 117] on span "Nos boutiques" at bounding box center [806, 120] width 64 height 10
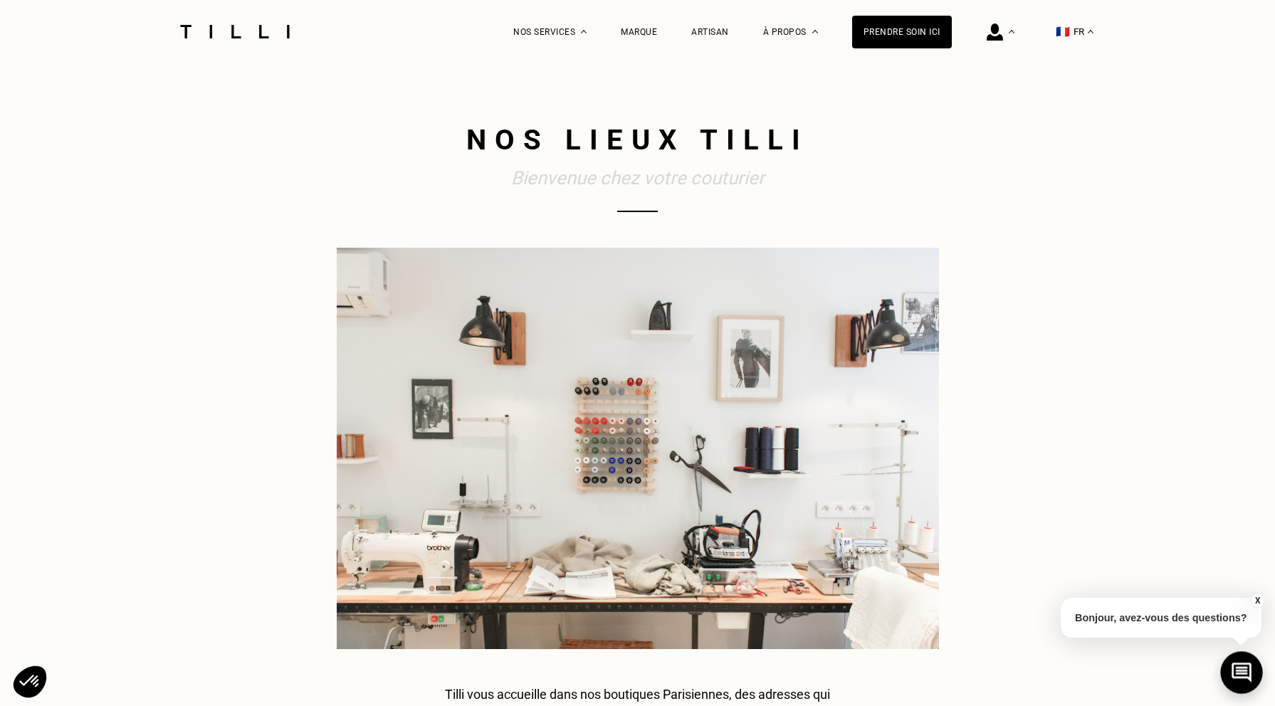
click at [1236, 665] on icon at bounding box center [1241, 673] width 23 height 38
click at [1249, 671] on icon at bounding box center [1241, 673] width 20 height 20
click at [1167, 621] on p "Bonjour, avez-vous des questions?" at bounding box center [1160, 618] width 201 height 40
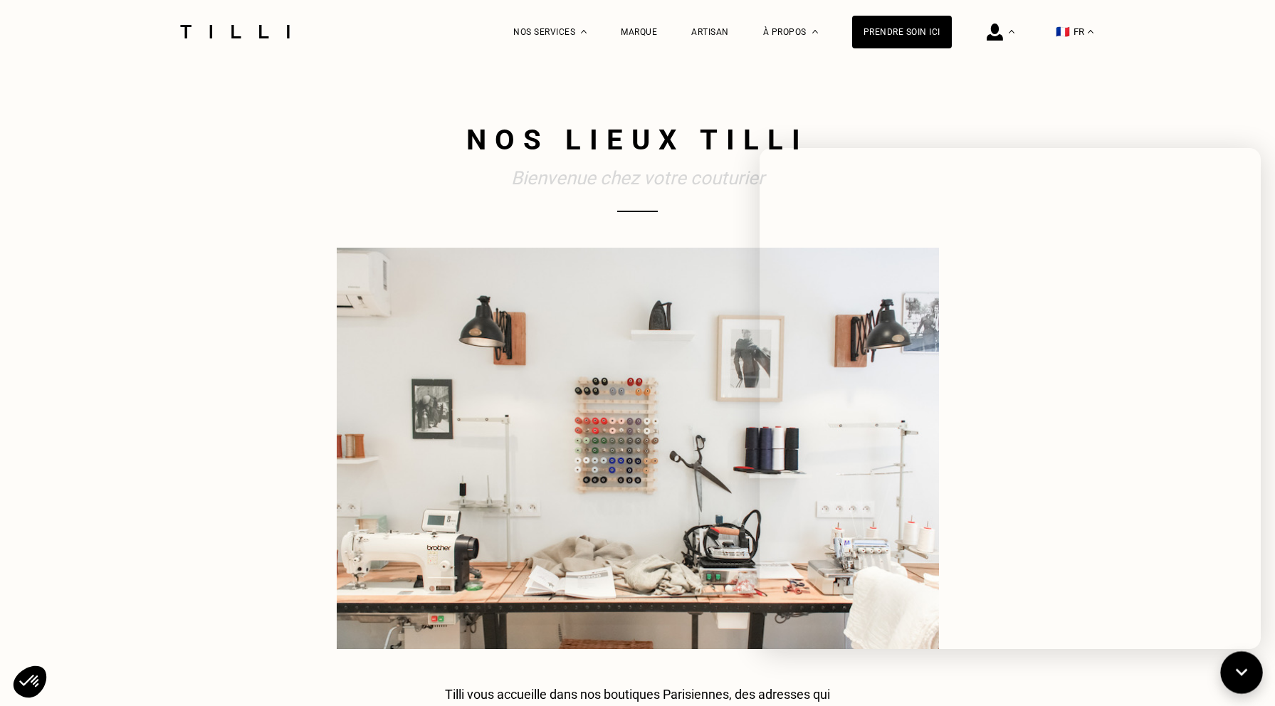
click at [1244, 680] on icon at bounding box center [1241, 673] width 23 height 38
click at [1243, 674] on icon at bounding box center [1242, 672] width 12 height 7
